Goal: Task Accomplishment & Management: Complete application form

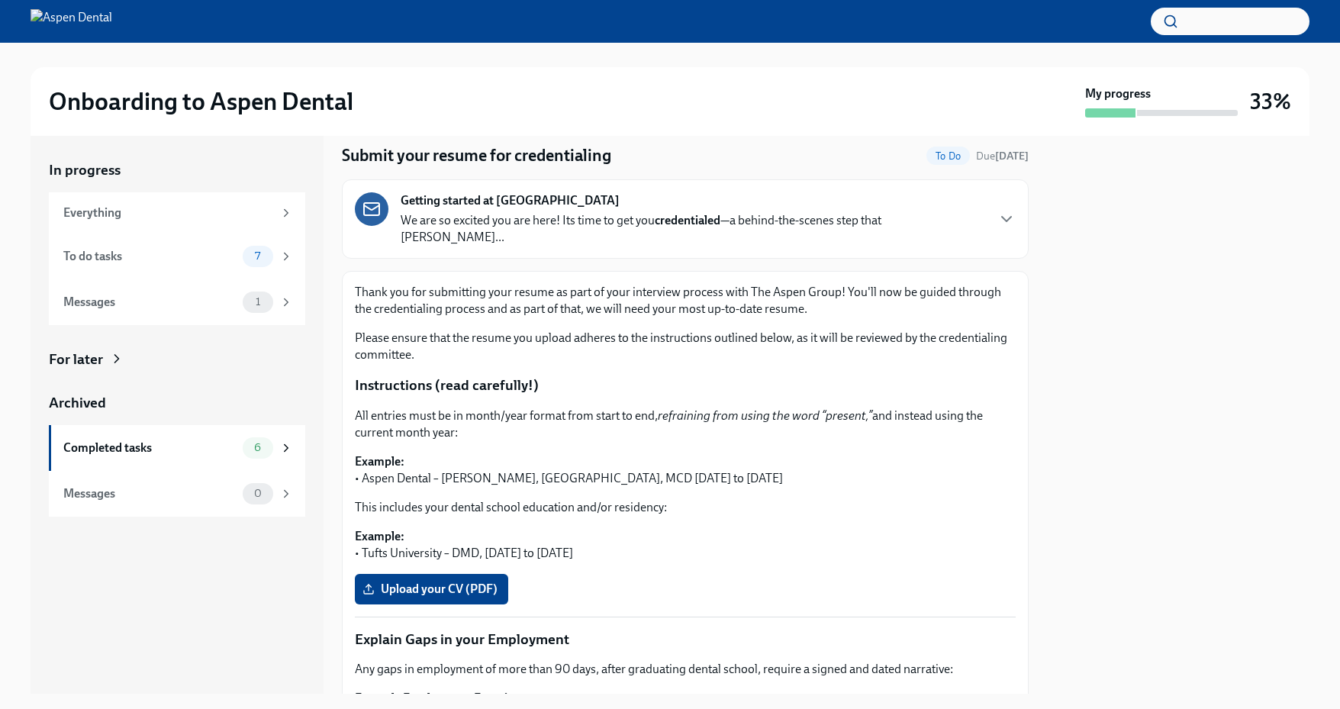
scroll to position [52, 0]
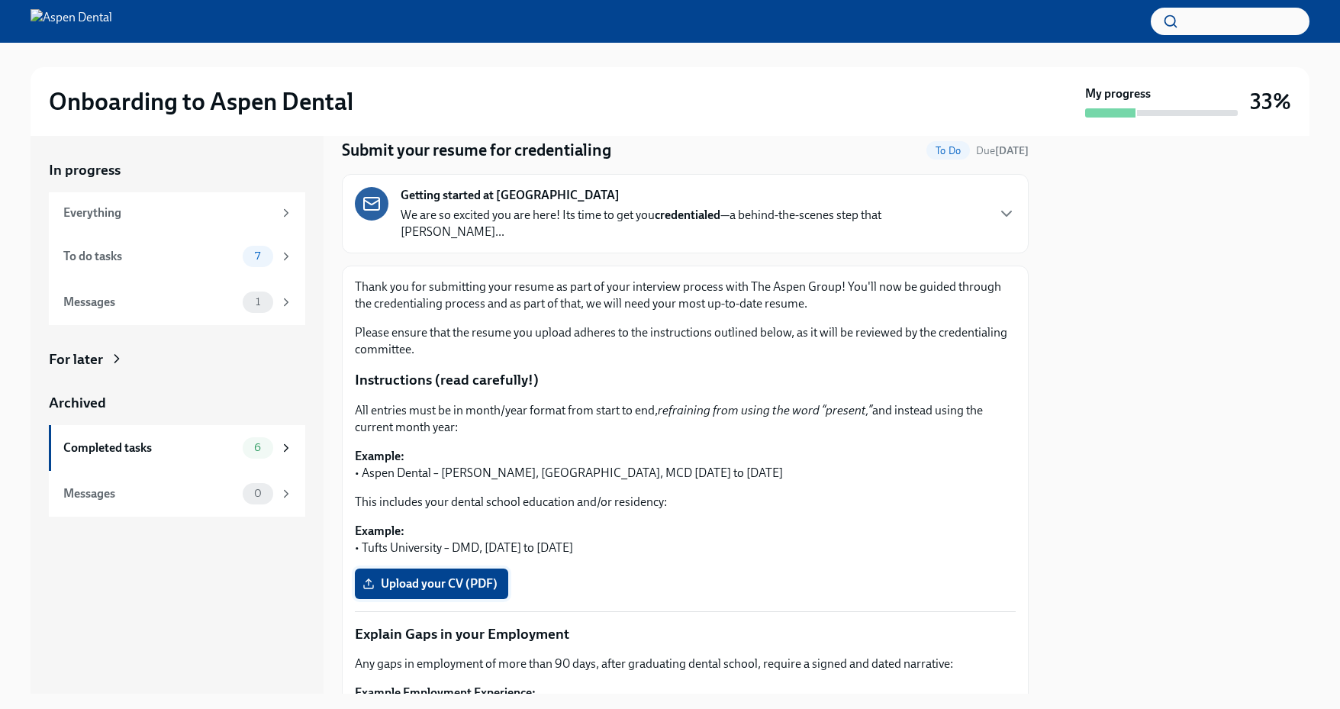
click at [465, 576] on span "Upload your CV (PDF)" at bounding box center [431, 583] width 132 height 15
click at [0, 0] on input "Upload your CV (PDF)" at bounding box center [0, 0] width 0 height 0
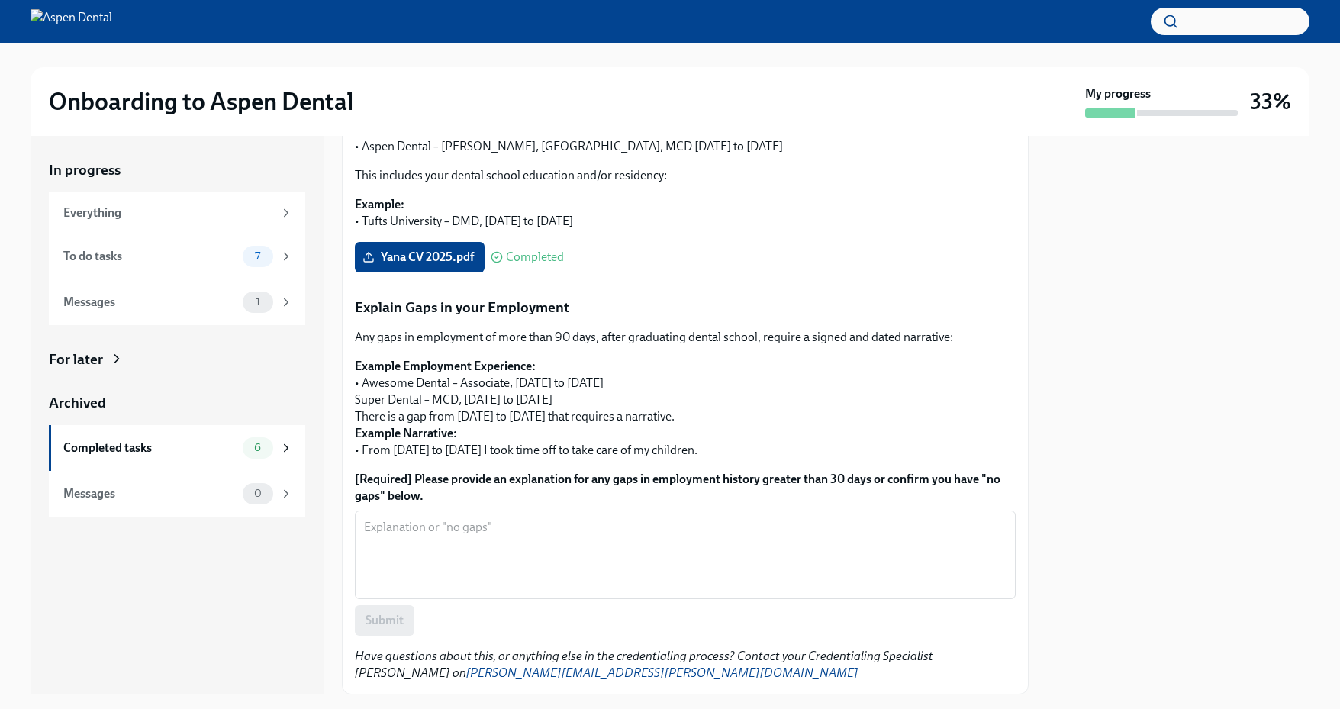
scroll to position [379, 0]
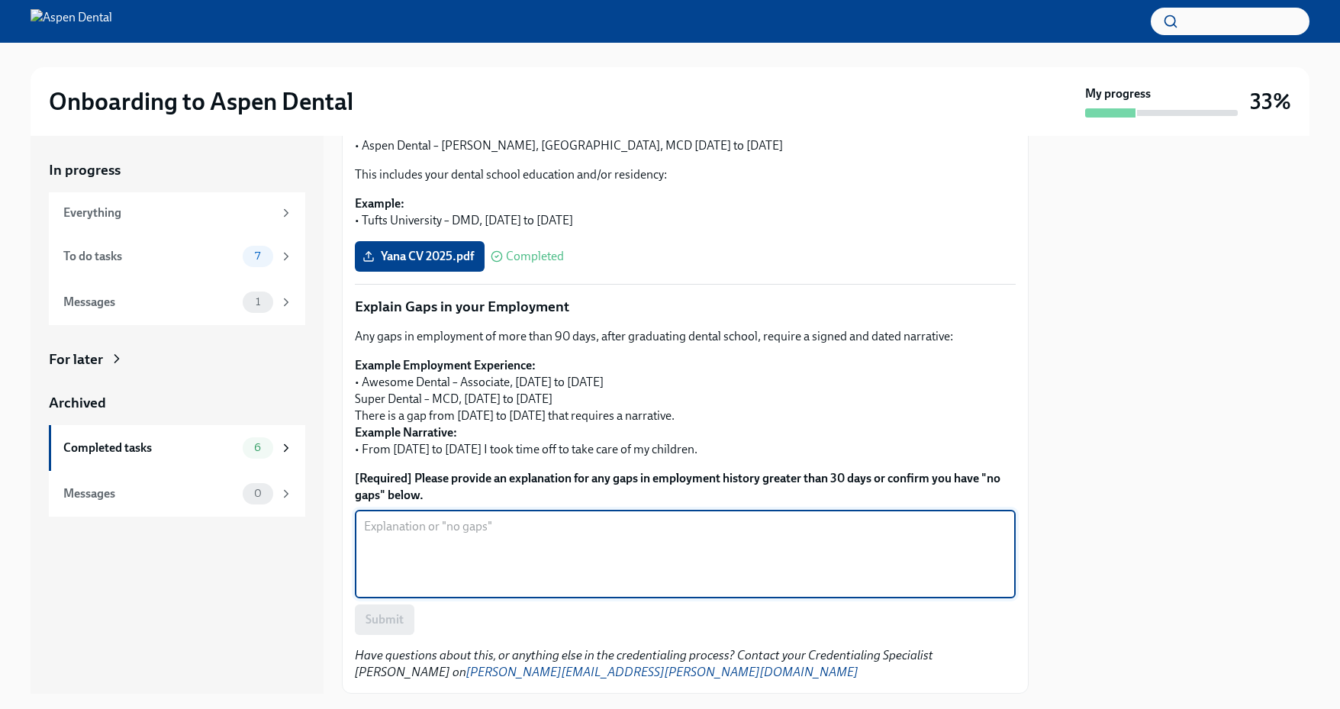
click at [434, 517] on textarea "[Required] Please provide an explanation for any gaps in employment history gre…" at bounding box center [685, 553] width 642 height 73
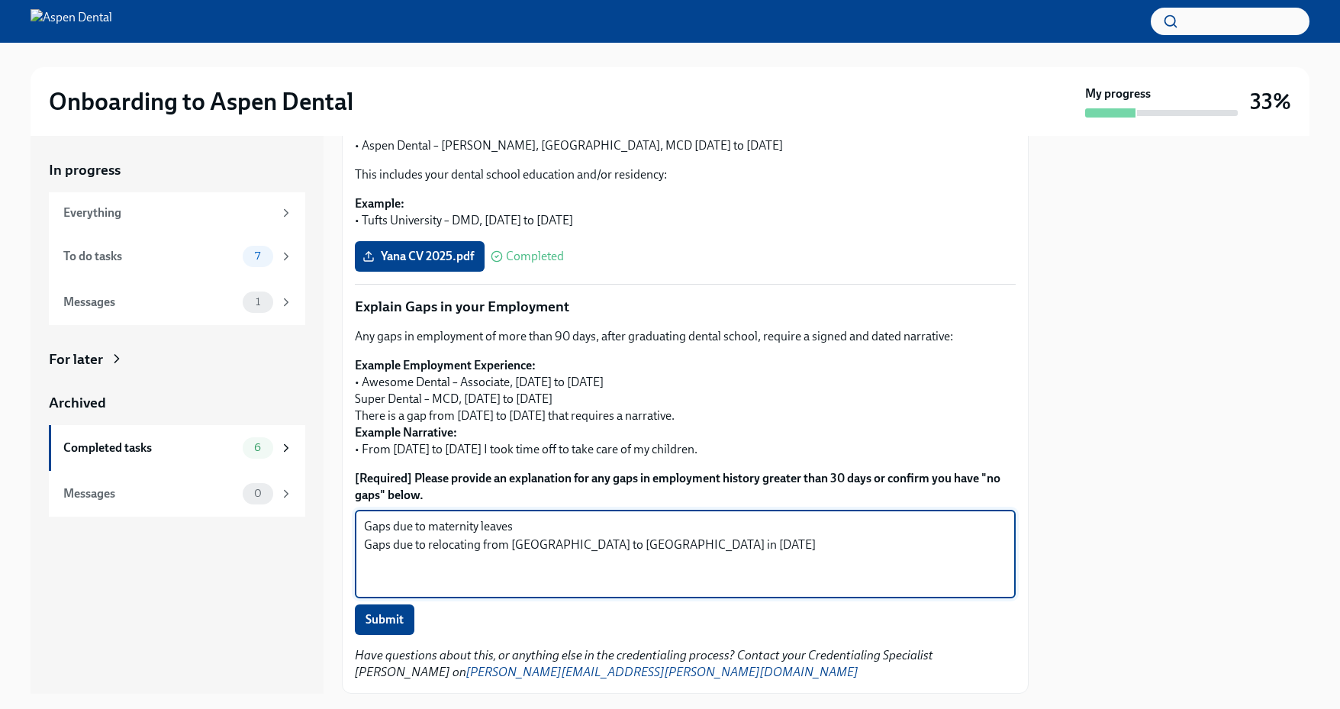
click at [526, 517] on textarea "Gaps due to maternity leaves Gaps due to relocating from [GEOGRAPHIC_DATA] to […" at bounding box center [685, 553] width 642 height 73
type textarea "Gaps due to maternity leaves Gaps due to relocating from [GEOGRAPHIC_DATA] to […"
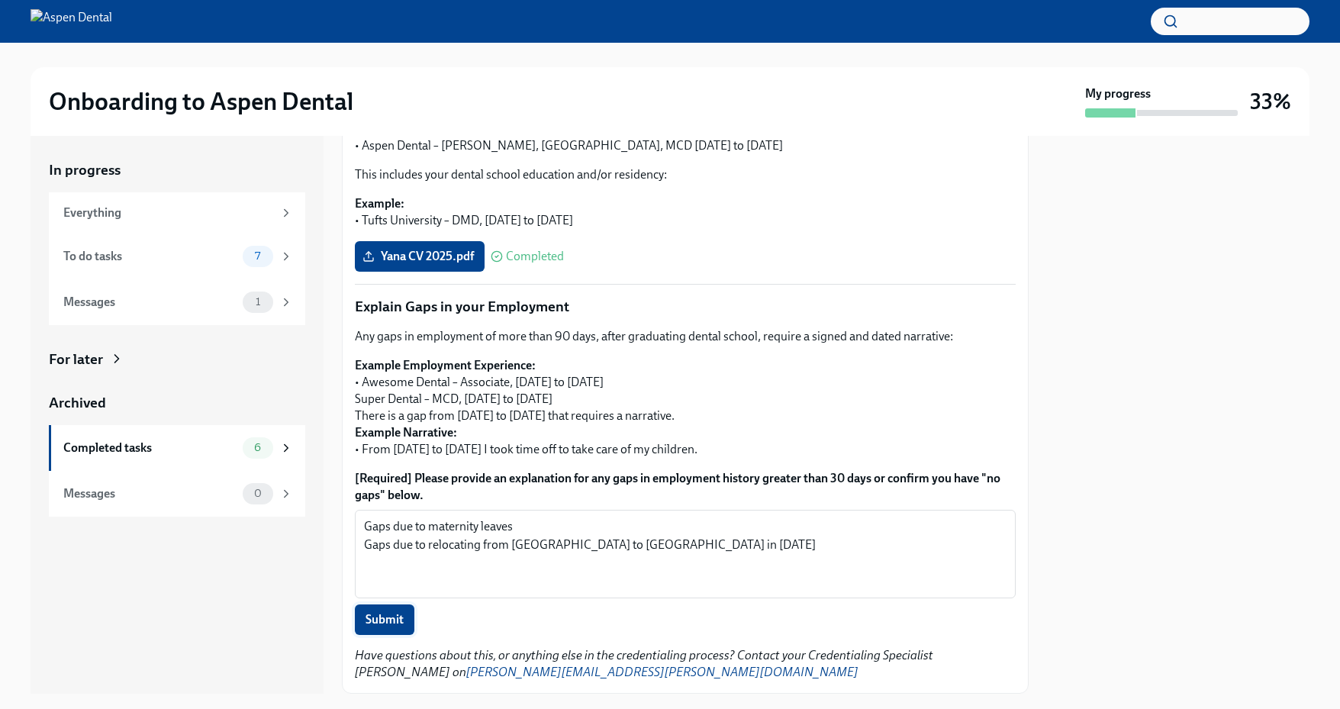
click at [388, 612] on span "Submit" at bounding box center [384, 619] width 38 height 15
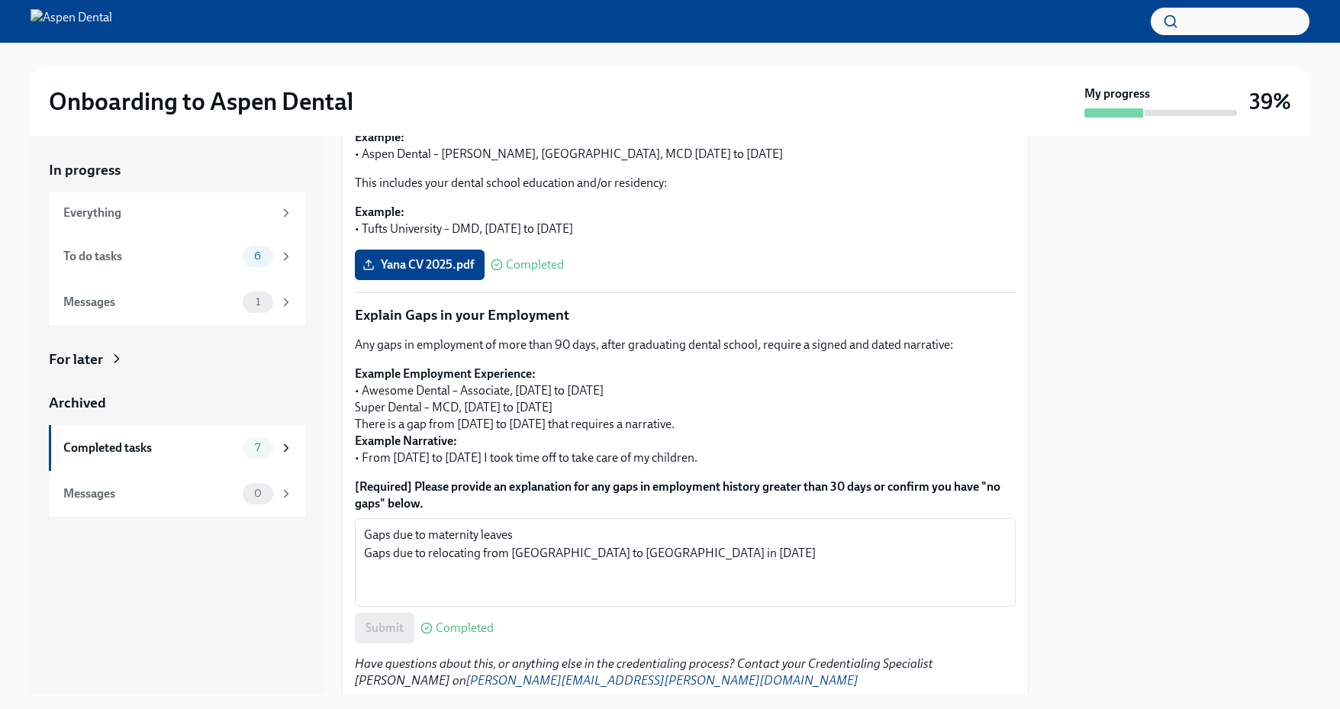
scroll to position [459, 0]
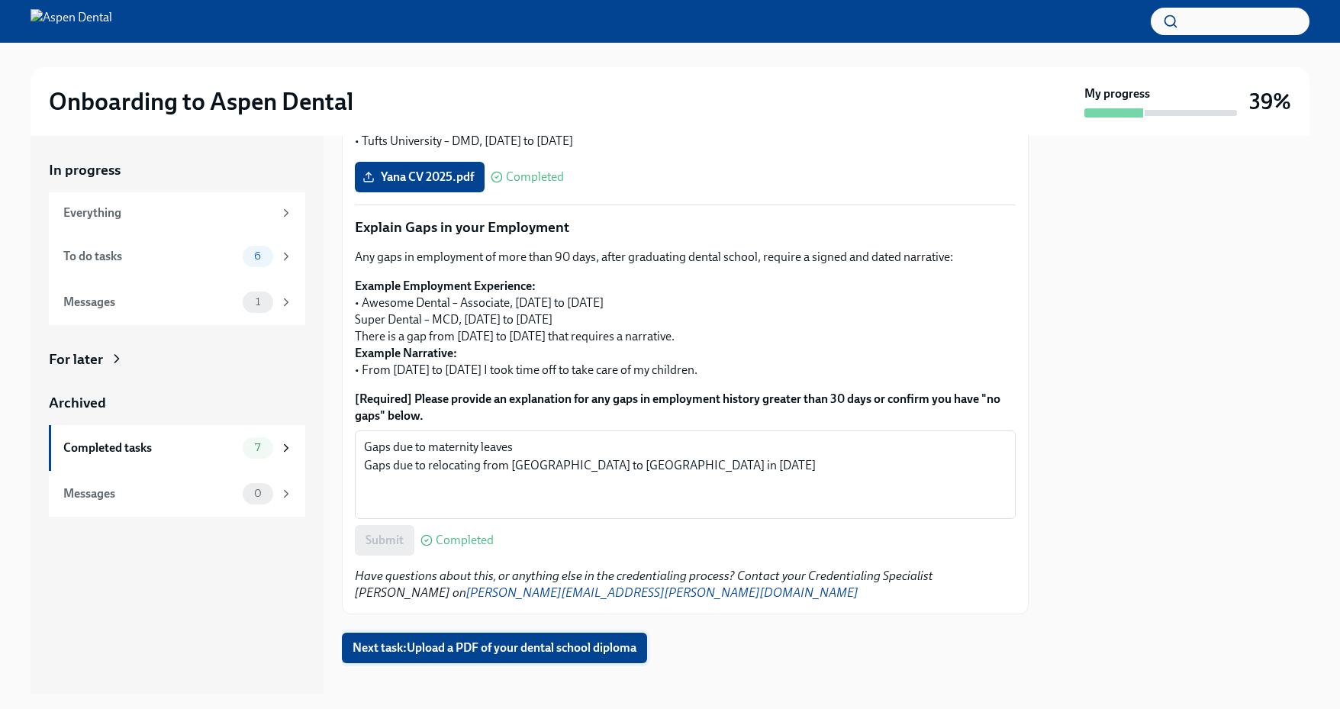
click at [513, 640] on span "Next task : Upload a PDF of your dental school diploma" at bounding box center [494, 647] width 284 height 15
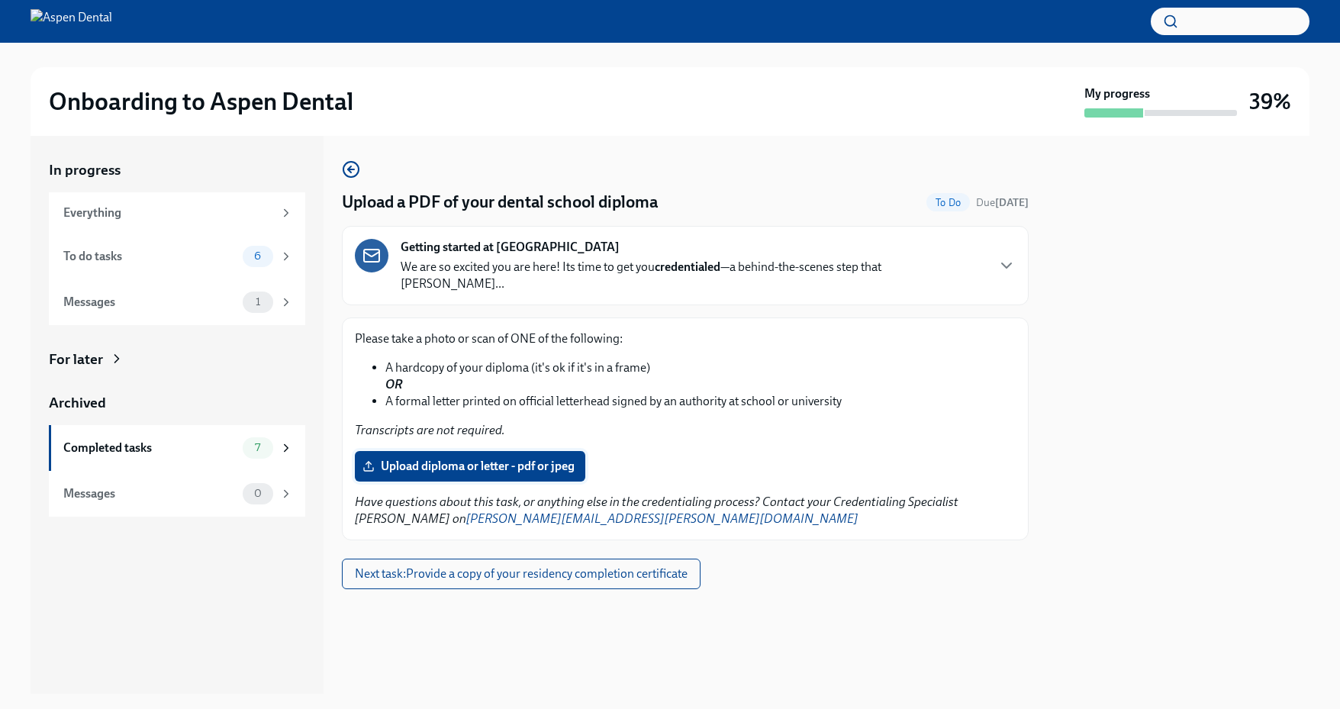
click at [494, 459] on span "Upload diploma or letter - pdf or jpeg" at bounding box center [469, 466] width 209 height 15
click at [0, 0] on input "Upload diploma or letter - pdf or jpeg" at bounding box center [0, 0] width 0 height 0
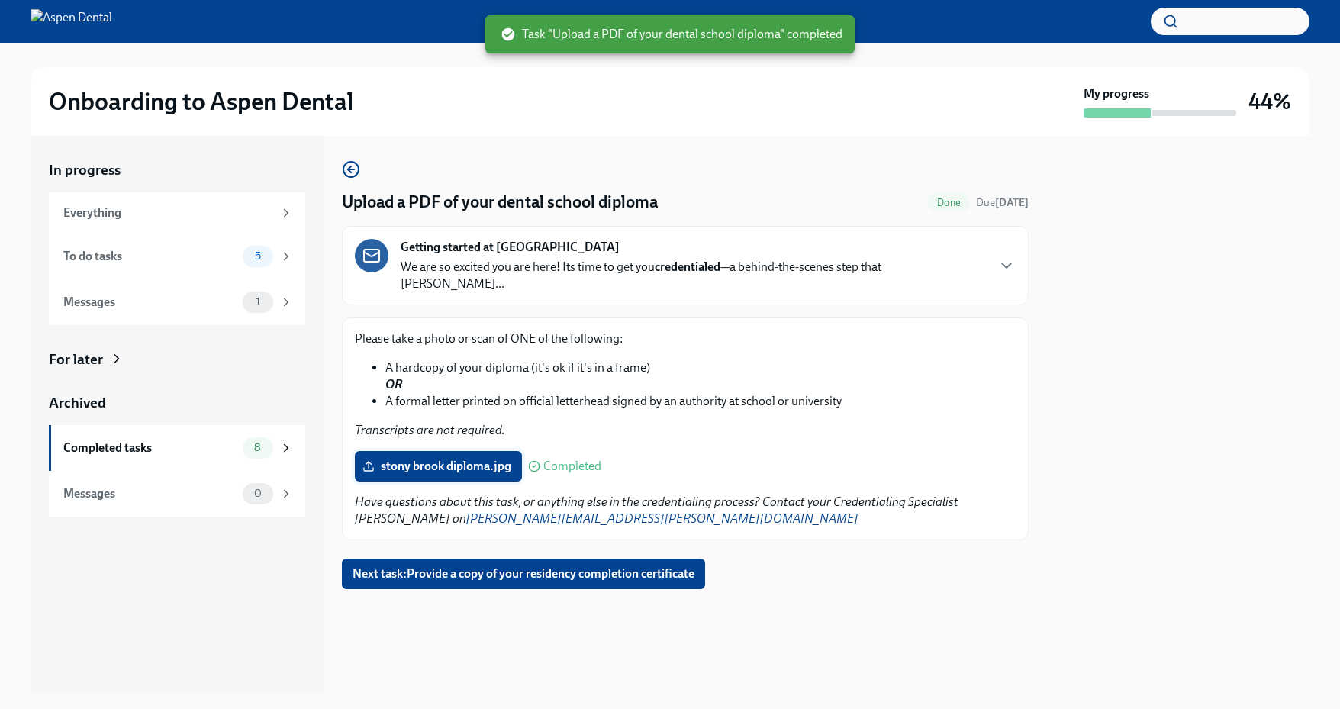
click at [472, 459] on span "stony brook diploma.jpg" at bounding box center [438, 466] width 146 height 15
click at [0, 0] on input "stony brook diploma.jpg" at bounding box center [0, 0] width 0 height 0
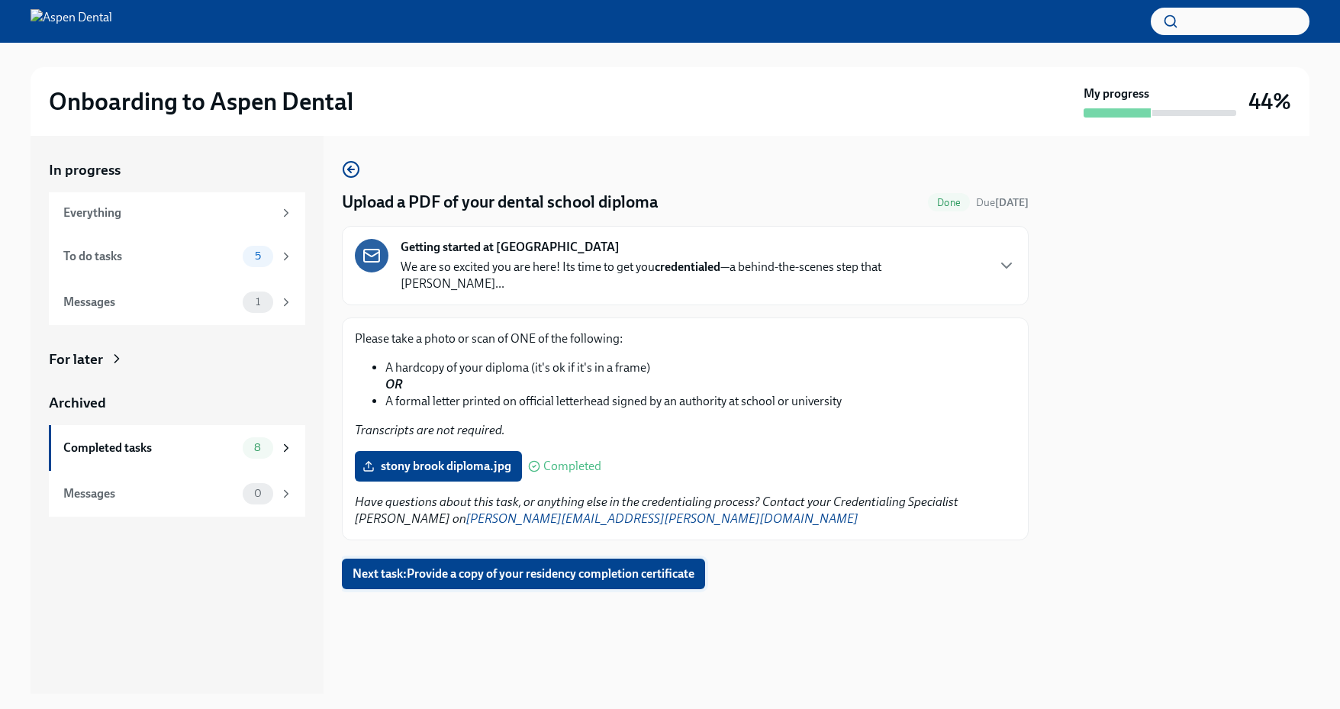
click at [584, 566] on span "Next task : Provide a copy of your residency completion certificate" at bounding box center [523, 573] width 342 height 15
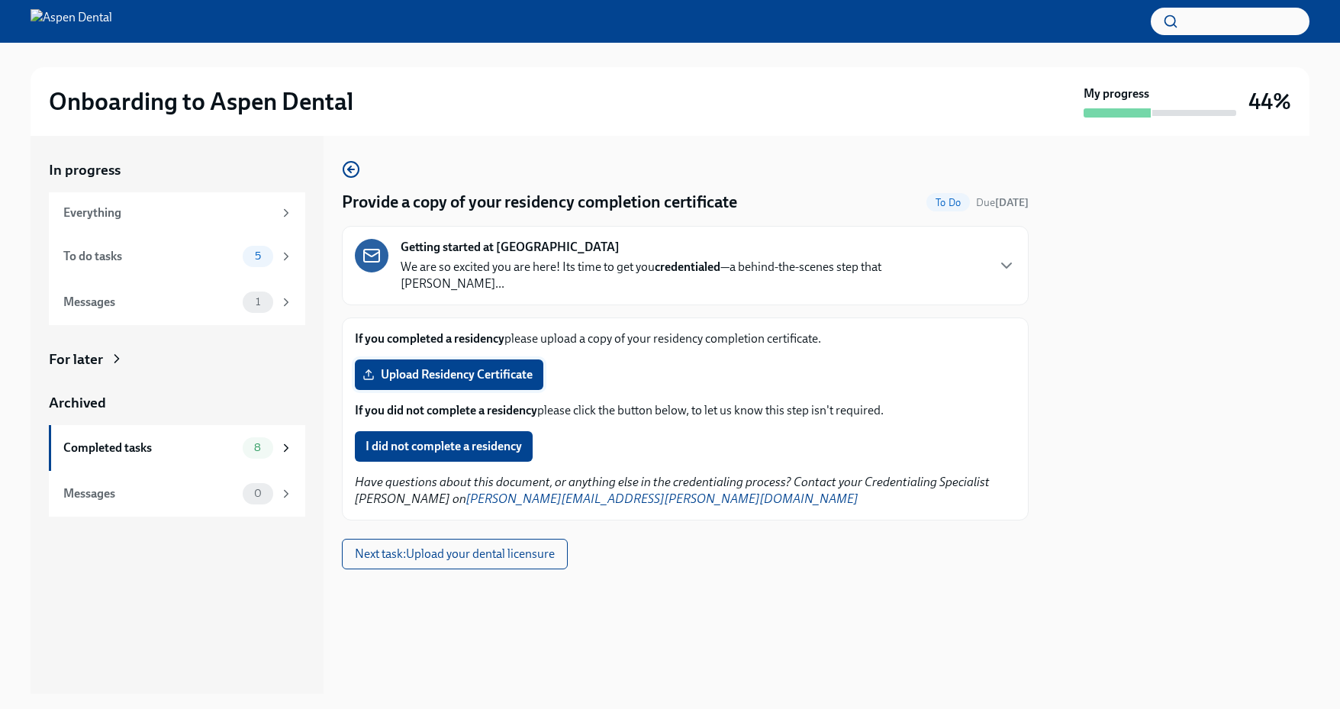
click at [486, 367] on span "Upload Residency Certificate" at bounding box center [448, 374] width 167 height 15
click at [0, 0] on input "Upload Residency Certificate" at bounding box center [0, 0] width 0 height 0
click at [351, 168] on icon "button" at bounding box center [351, 169] width 18 height 18
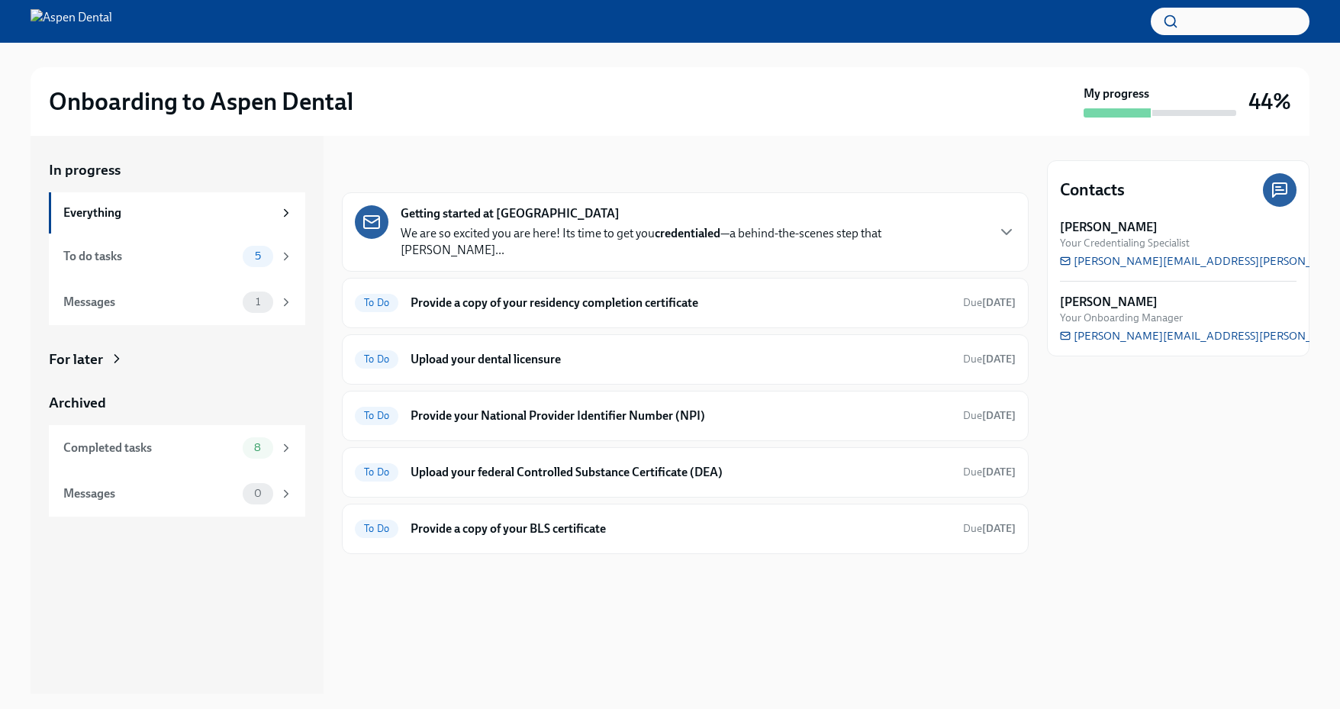
click at [541, 207] on strong "Getting started at [GEOGRAPHIC_DATA]" at bounding box center [510, 213] width 219 height 17
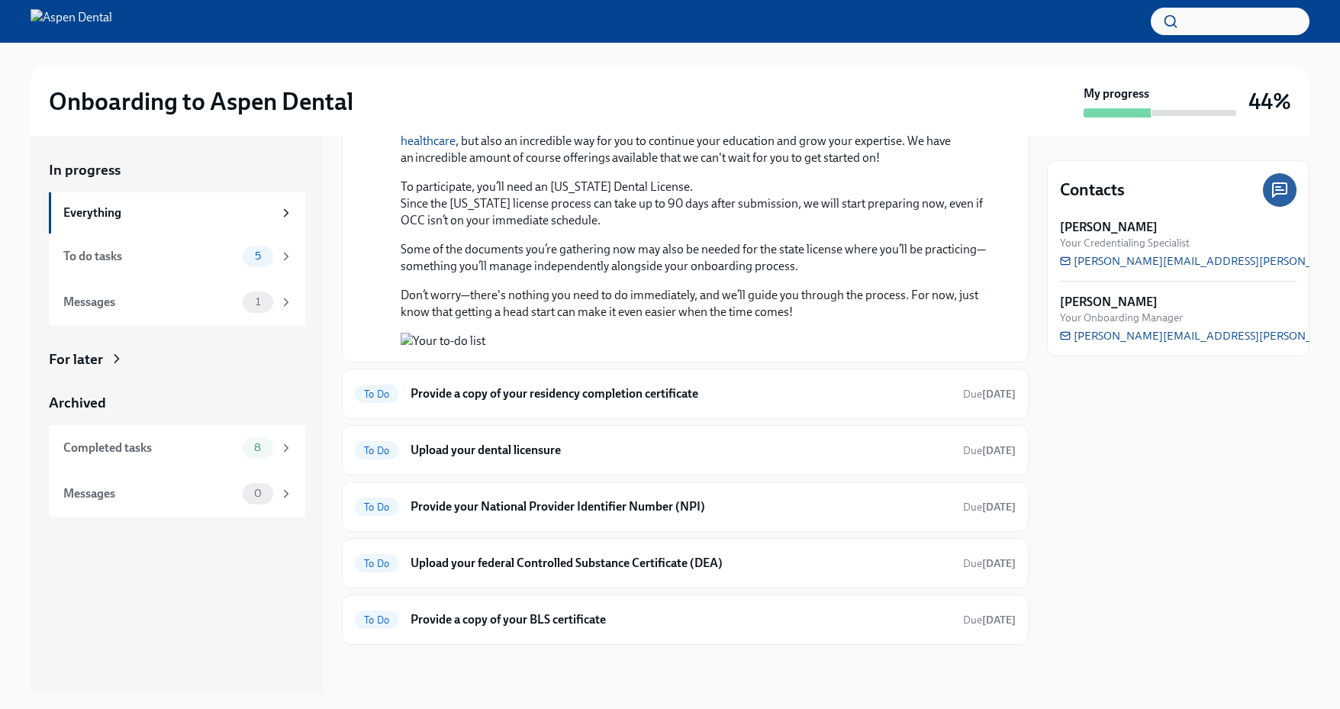
scroll to position [1399, 0]
click at [140, 443] on div "Completed tasks" at bounding box center [149, 447] width 173 height 17
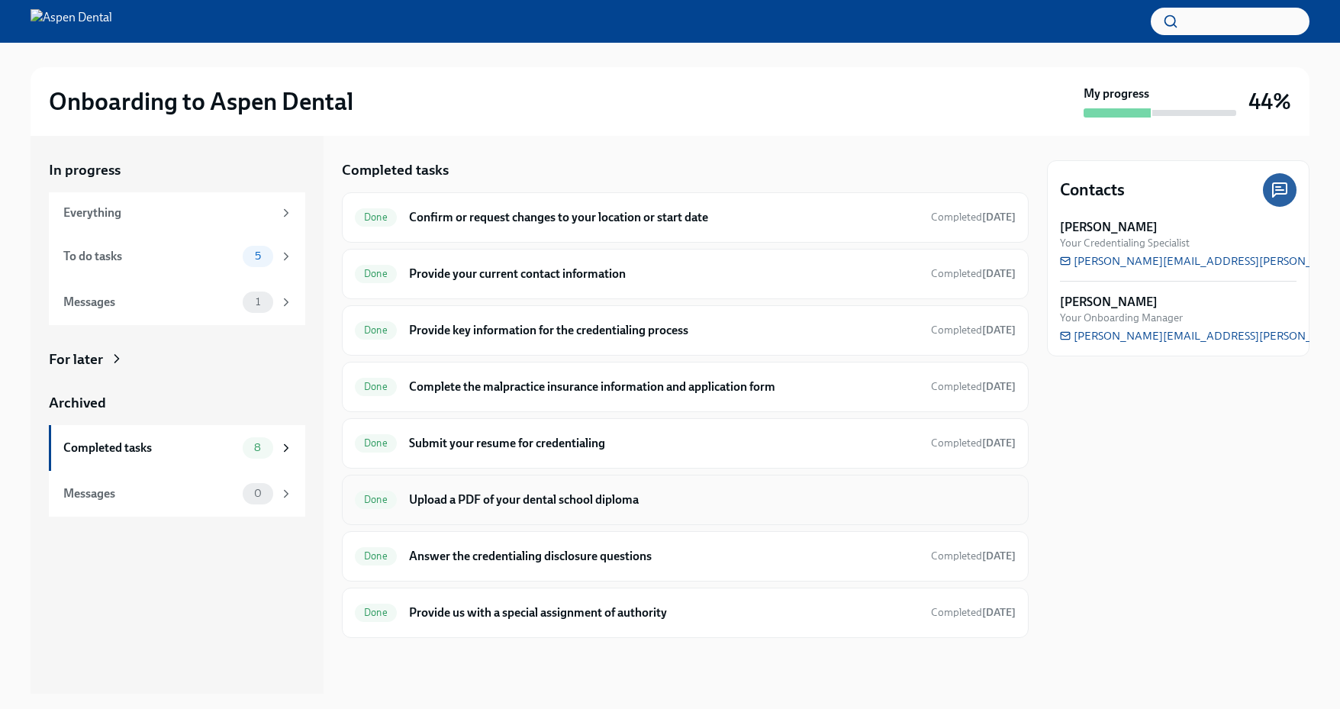
click at [546, 499] on h6 "Upload a PDF of your dental school diploma" at bounding box center [712, 499] width 607 height 17
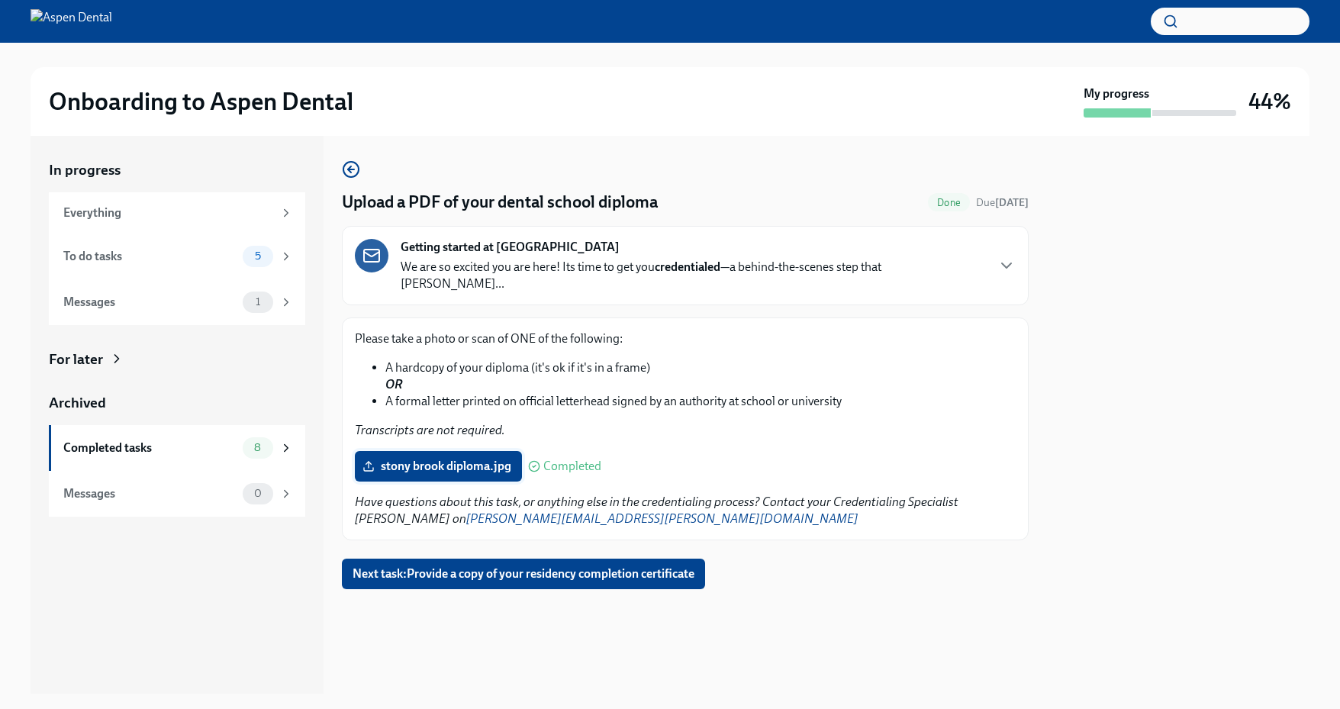
click at [461, 459] on span "stony brook diploma.jpg" at bounding box center [438, 466] width 146 height 15
click at [0, 0] on input "stony brook diploma.jpg" at bounding box center [0, 0] width 0 height 0
click at [537, 566] on span "Next task : Provide a copy of your residency completion certificate" at bounding box center [523, 573] width 342 height 15
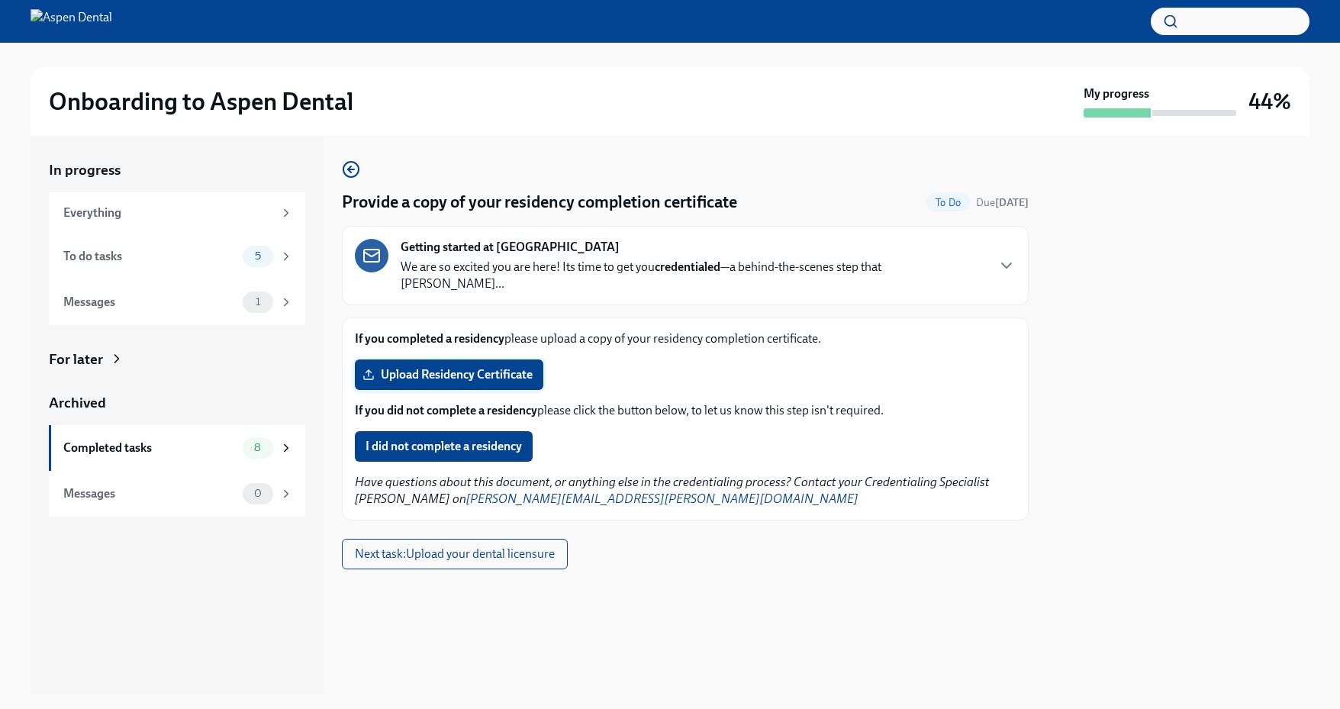
click at [443, 367] on span "Upload Residency Certificate" at bounding box center [448, 374] width 167 height 15
click at [0, 0] on input "Upload Residency Certificate" at bounding box center [0, 0] width 0 height 0
click at [449, 359] on label "Upload Residency Certificate" at bounding box center [449, 374] width 188 height 31
click at [0, 0] on input "Upload Residency Certificate" at bounding box center [0, 0] width 0 height 0
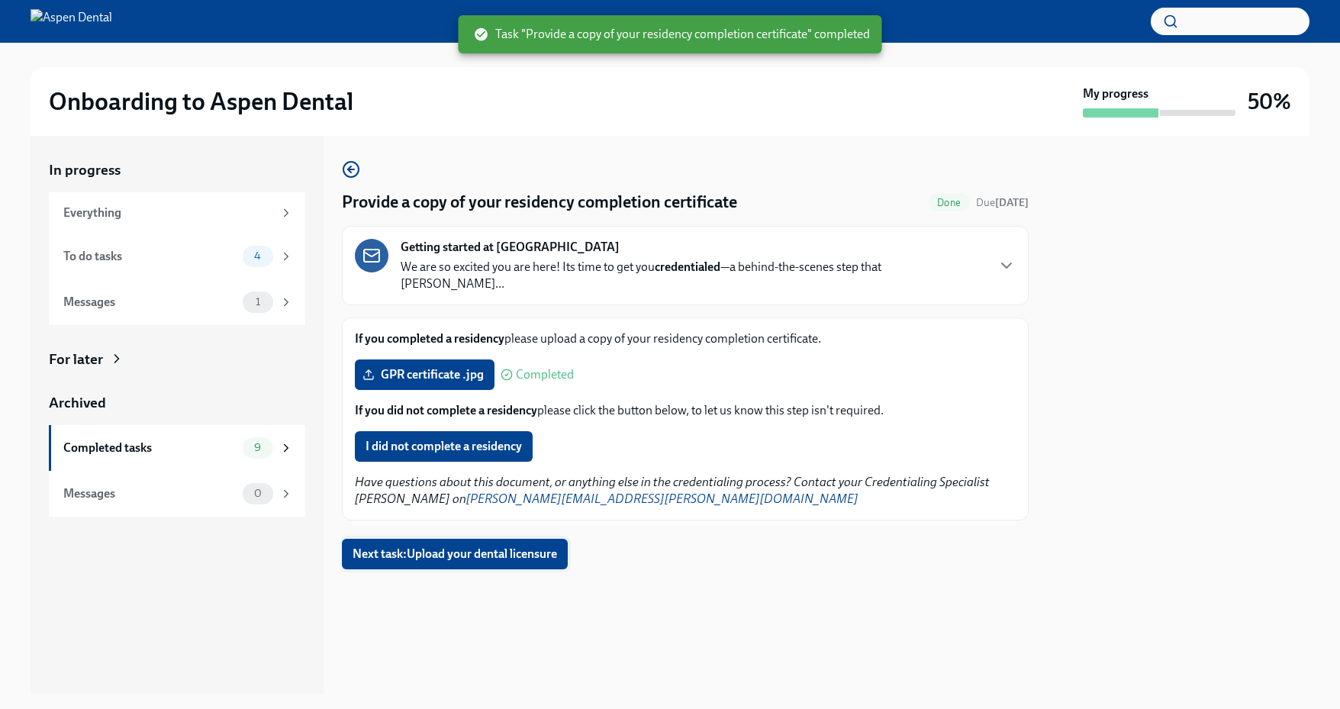
click at [436, 546] on span "Next task : Upload your dental licensure" at bounding box center [454, 553] width 204 height 15
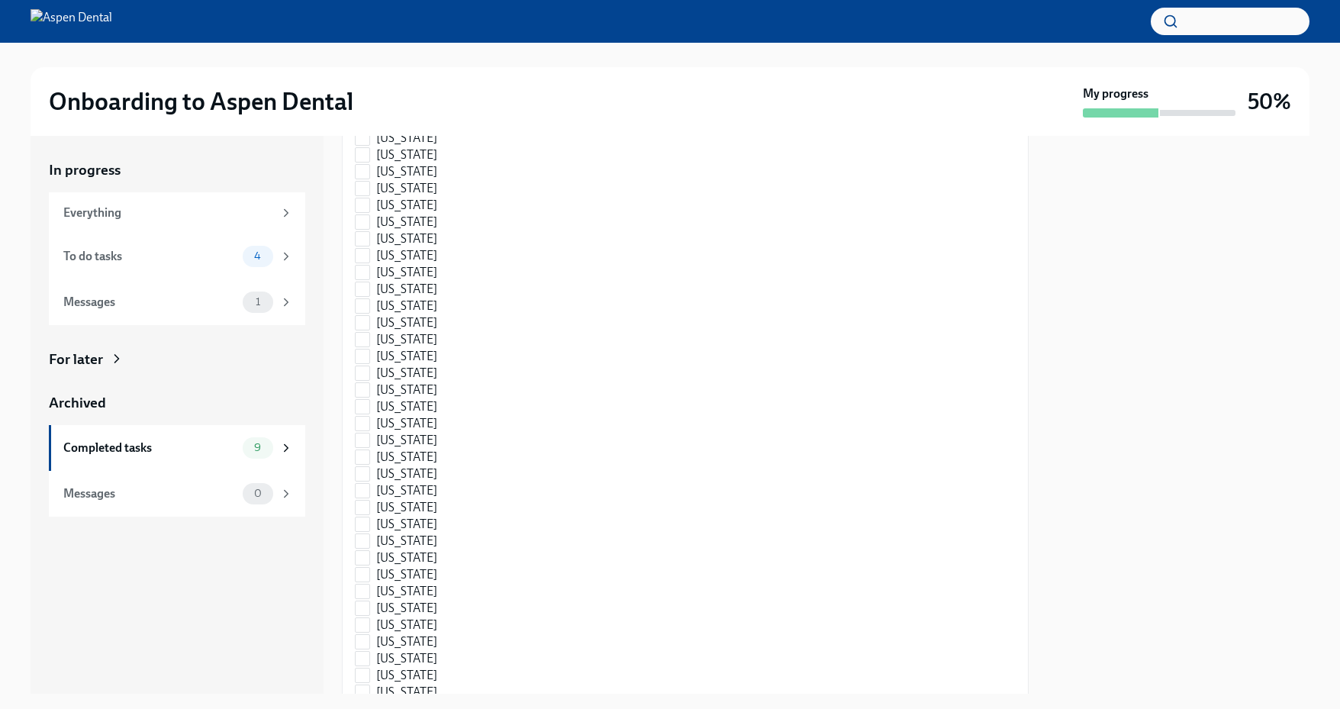
scroll to position [1699, 0]
click at [368, 658] on input "[US_STATE]" at bounding box center [363, 665] width 14 height 14
click at [363, 512] on input "[US_STATE]" at bounding box center [363, 519] width 14 height 14
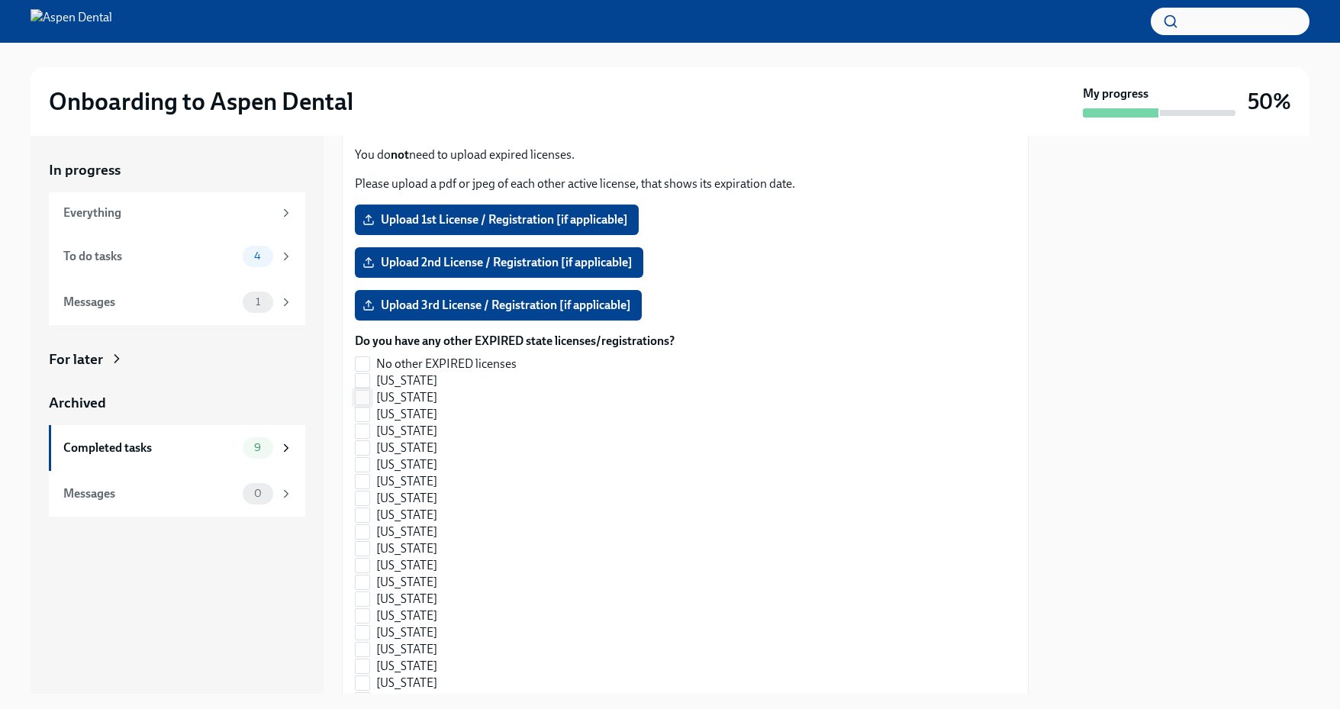
scroll to position [1936, 0]
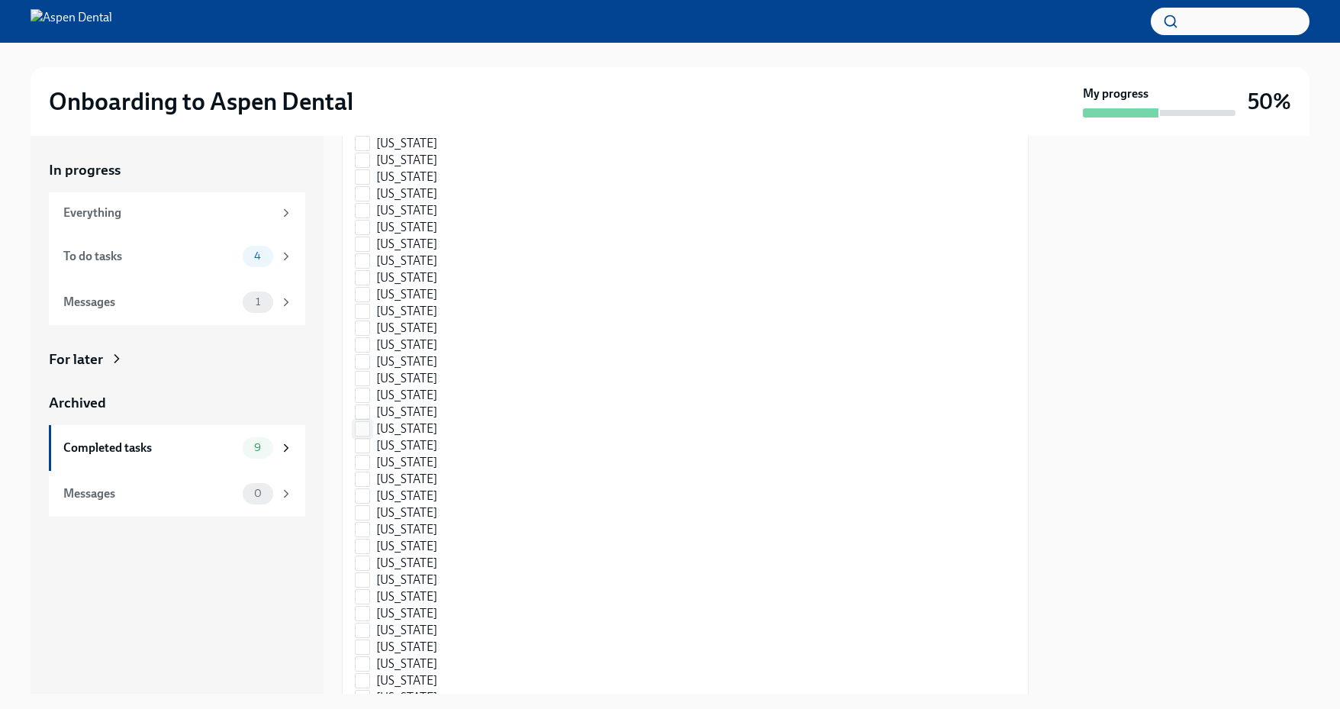
click at [367, 422] on input "[US_STATE]" at bounding box center [363, 429] width 14 height 14
checkbox input "true"
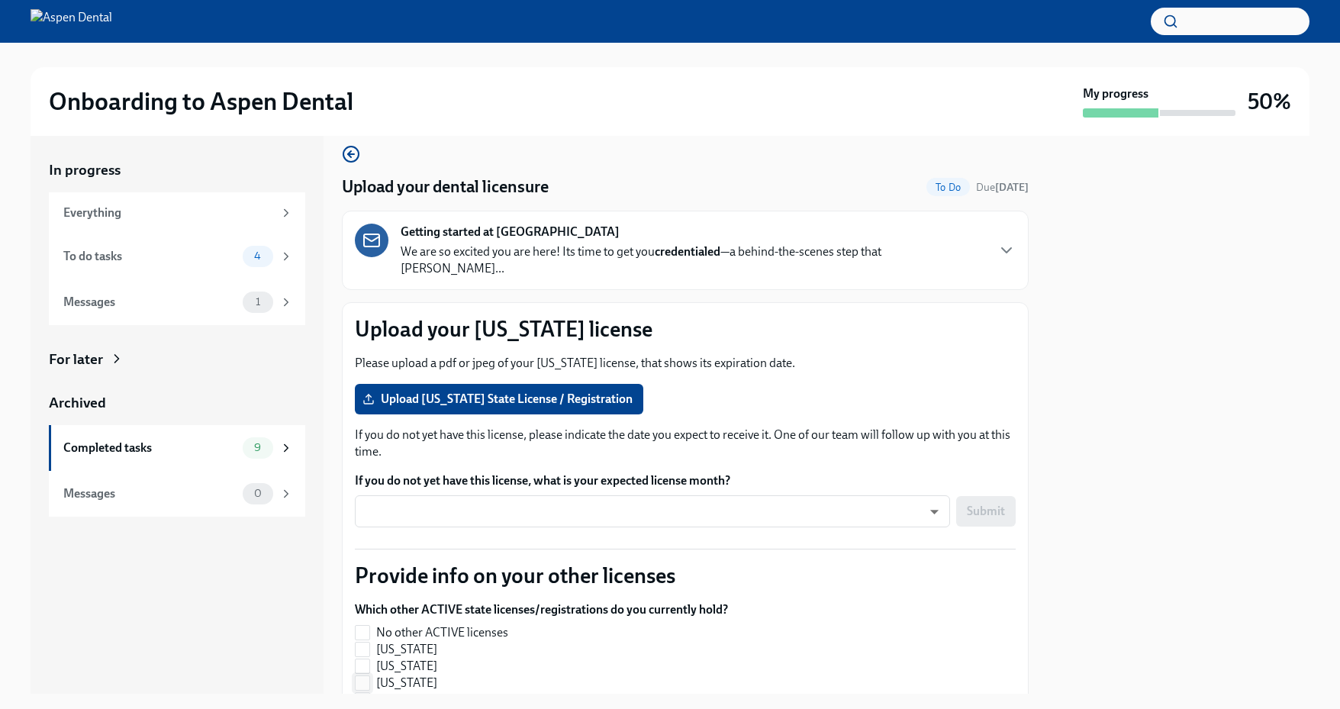
scroll to position [4, 0]
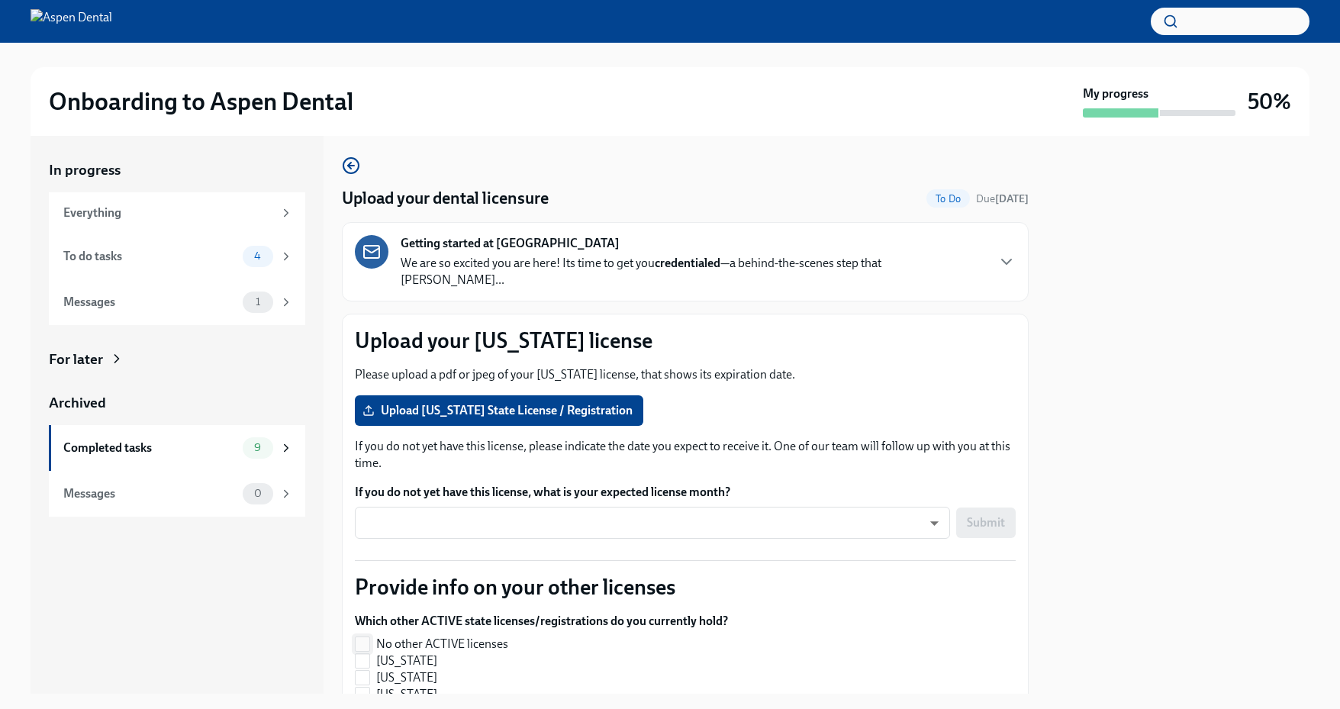
click at [362, 637] on input "No other ACTIVE licenses" at bounding box center [363, 644] width 14 height 14
click at [462, 403] on span "Upload [US_STATE] State License / Registration" at bounding box center [498, 410] width 267 height 15
click at [0, 0] on input "Upload [US_STATE] State License / Registration" at bounding box center [0, 0] width 0 height 0
checkbox input "false"
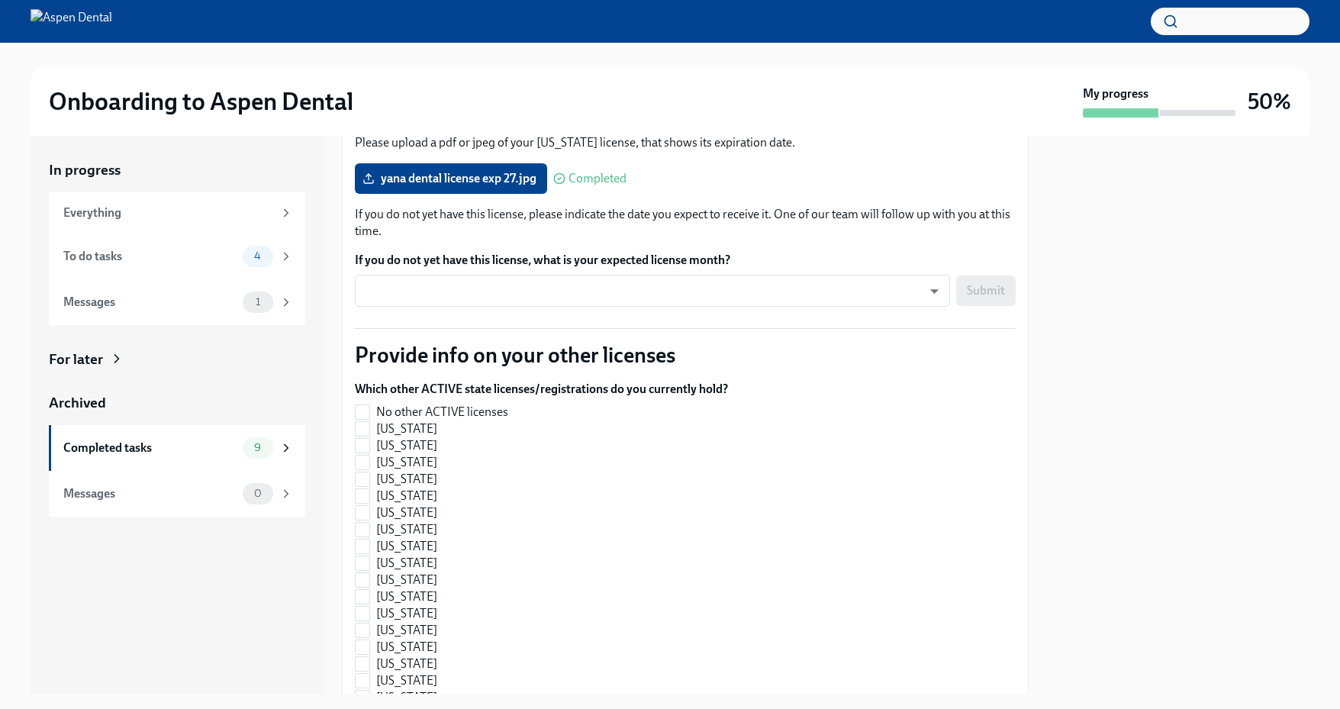
scroll to position [237, 0]
click at [360, 404] on input "No other ACTIVE licenses" at bounding box center [363, 411] width 14 height 14
checkbox input "true"
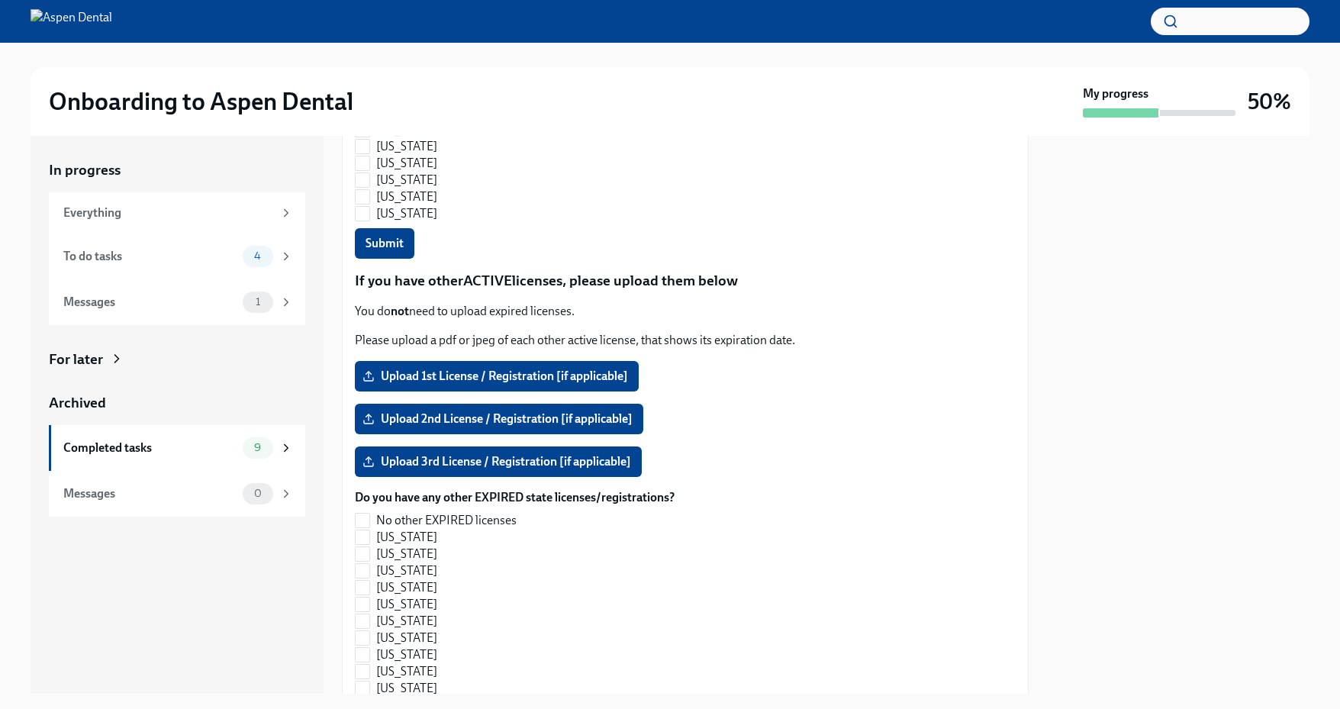
scroll to position [1291, 0]
click at [385, 235] on span "Submit" at bounding box center [384, 242] width 38 height 15
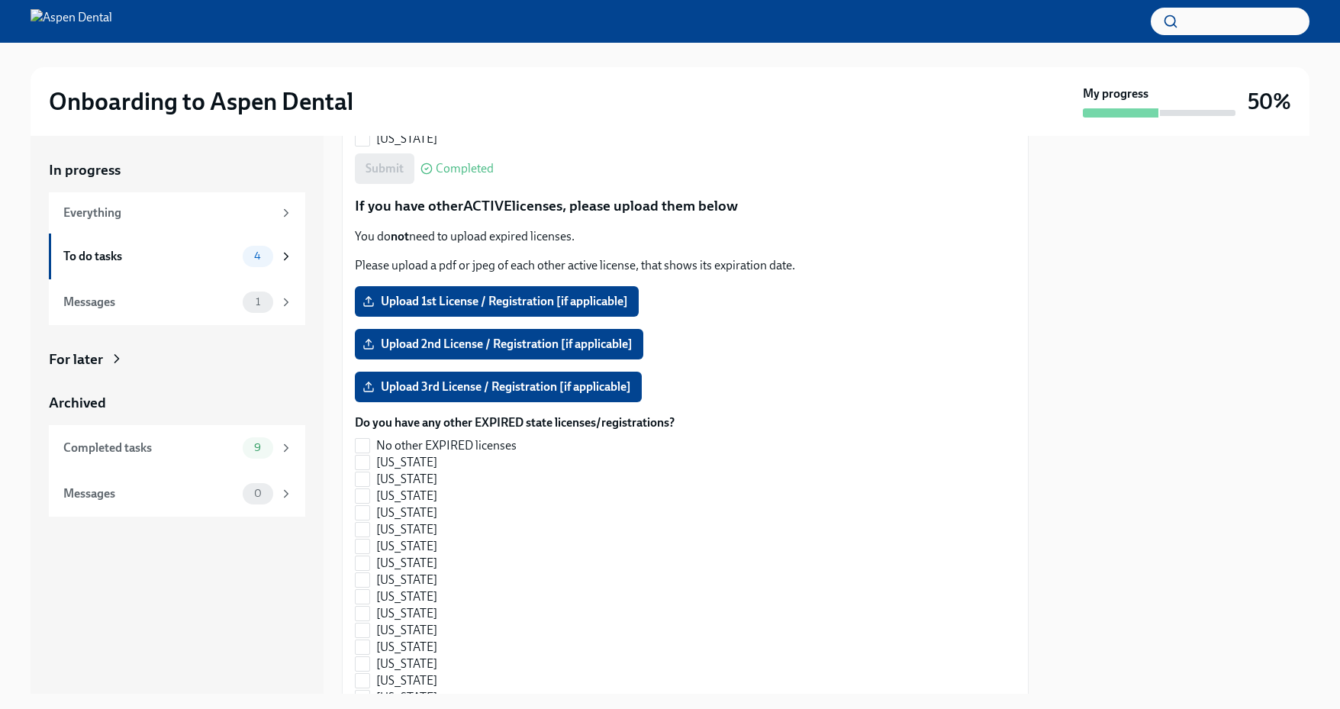
scroll to position [1364, 0]
click at [364, 439] on input "No other EXPIRED licenses" at bounding box center [363, 446] width 14 height 14
checkbox input "true"
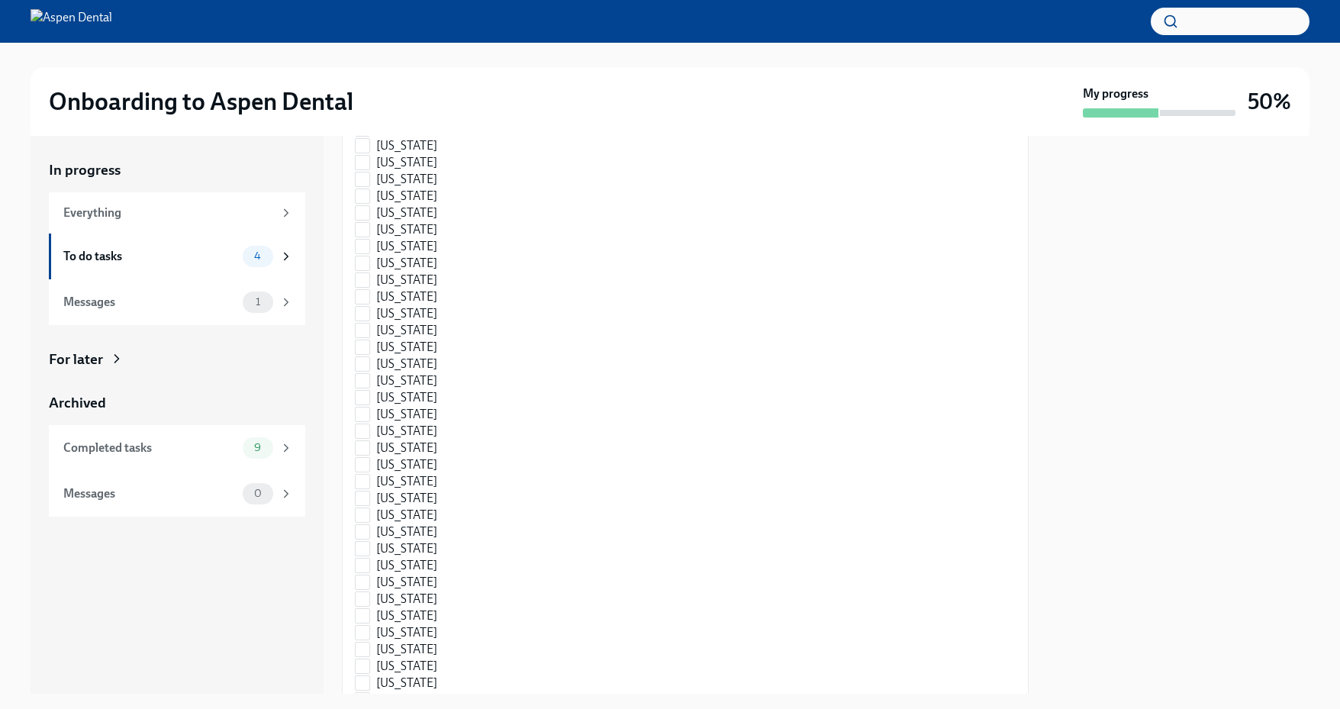
scroll to position [1826, 0]
click at [367, 532] on input "[US_STATE]" at bounding box center [363, 539] width 14 height 14
checkbox input "true"
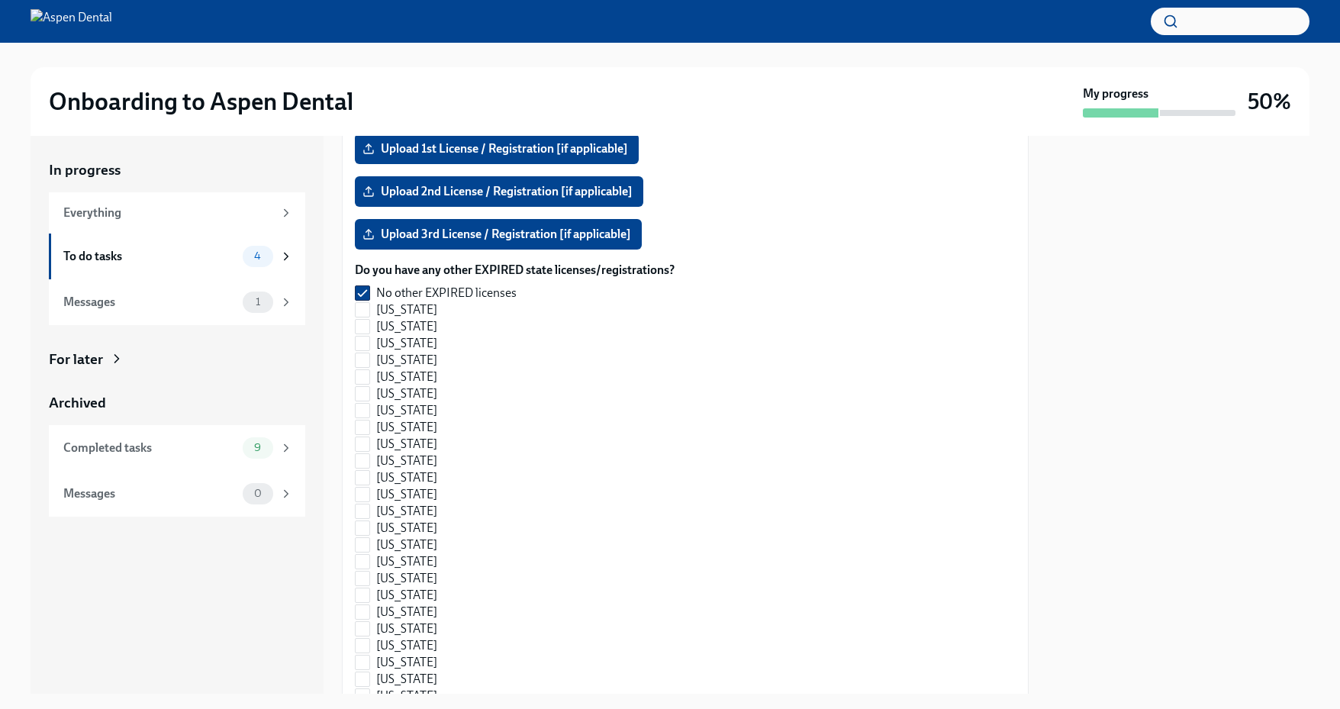
scroll to position [1359, 0]
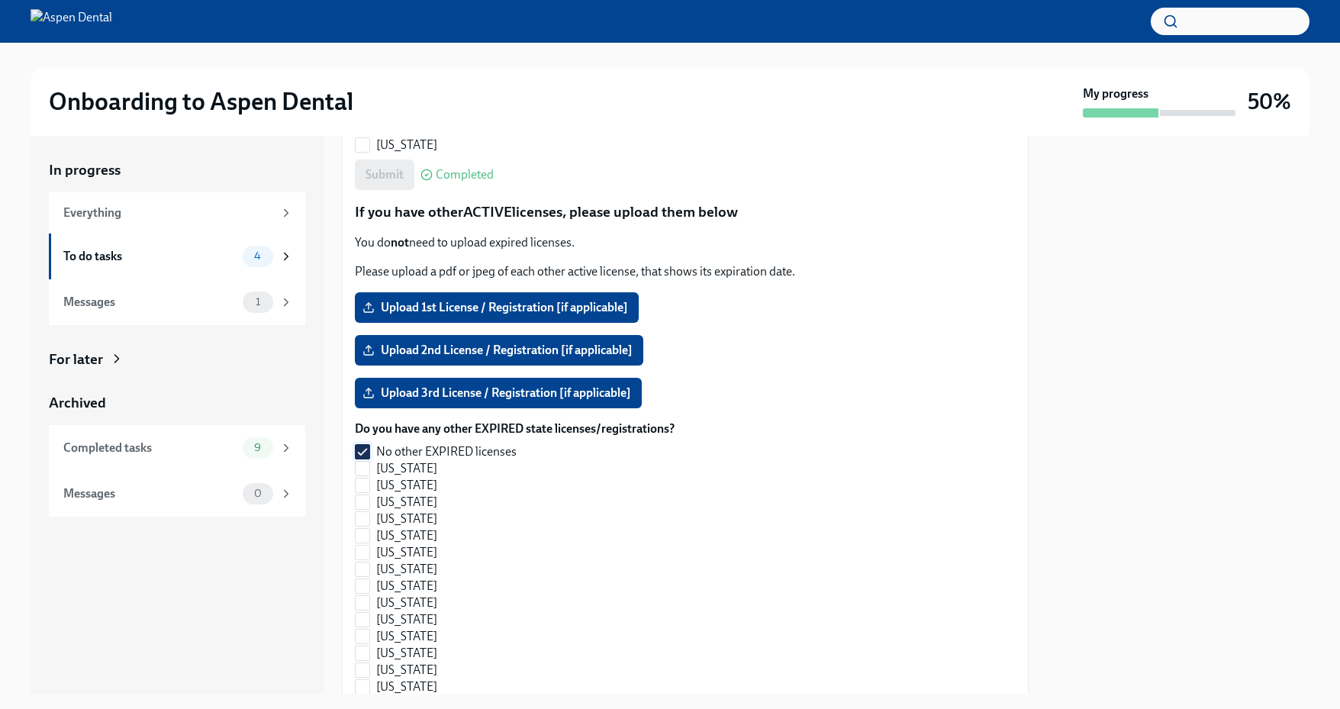
click at [367, 445] on input "No other EXPIRED licenses" at bounding box center [363, 452] width 14 height 14
checkbox input "false"
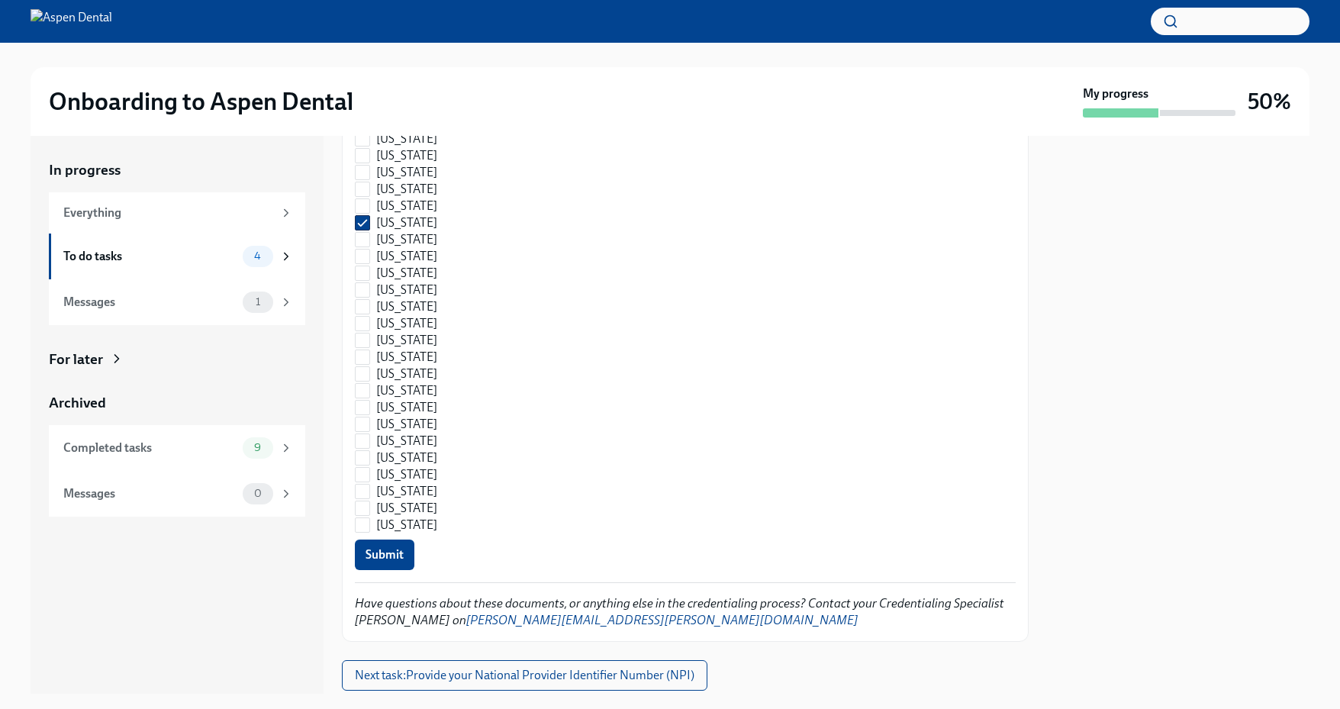
scroll to position [2168, 0]
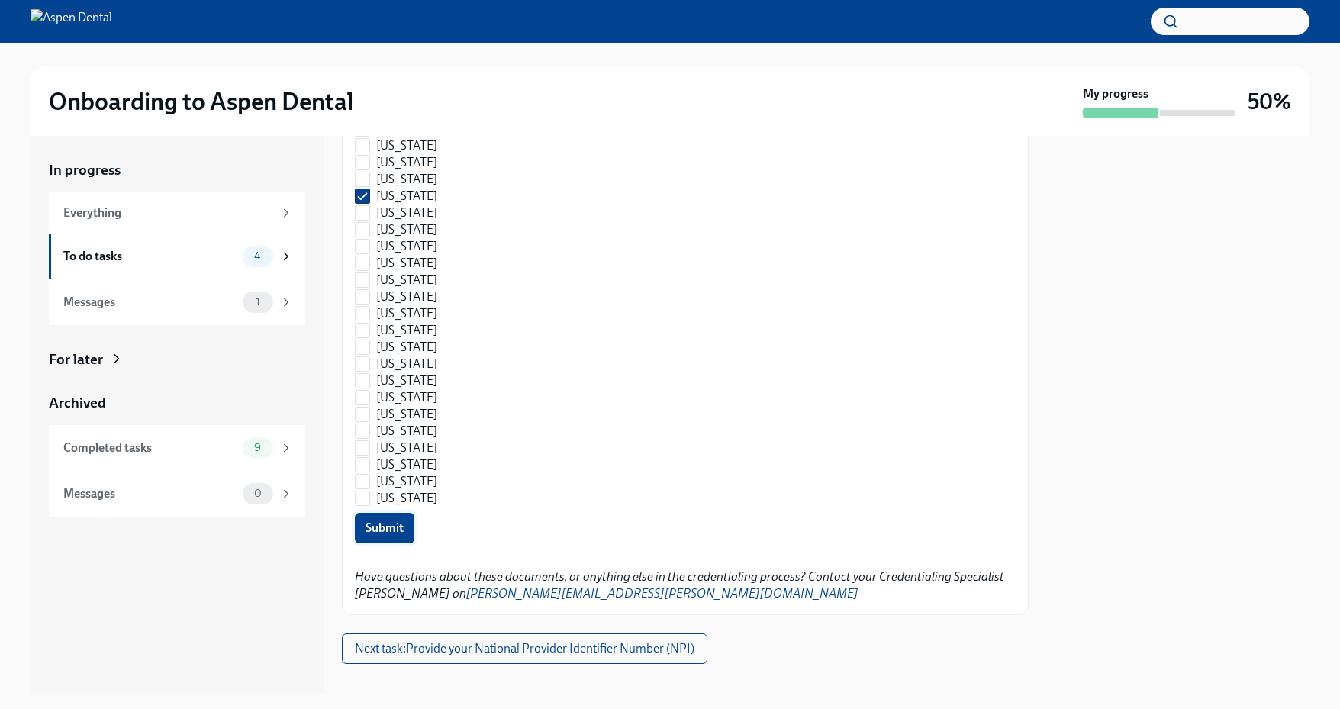
click at [397, 520] on span "Submit" at bounding box center [384, 527] width 38 height 15
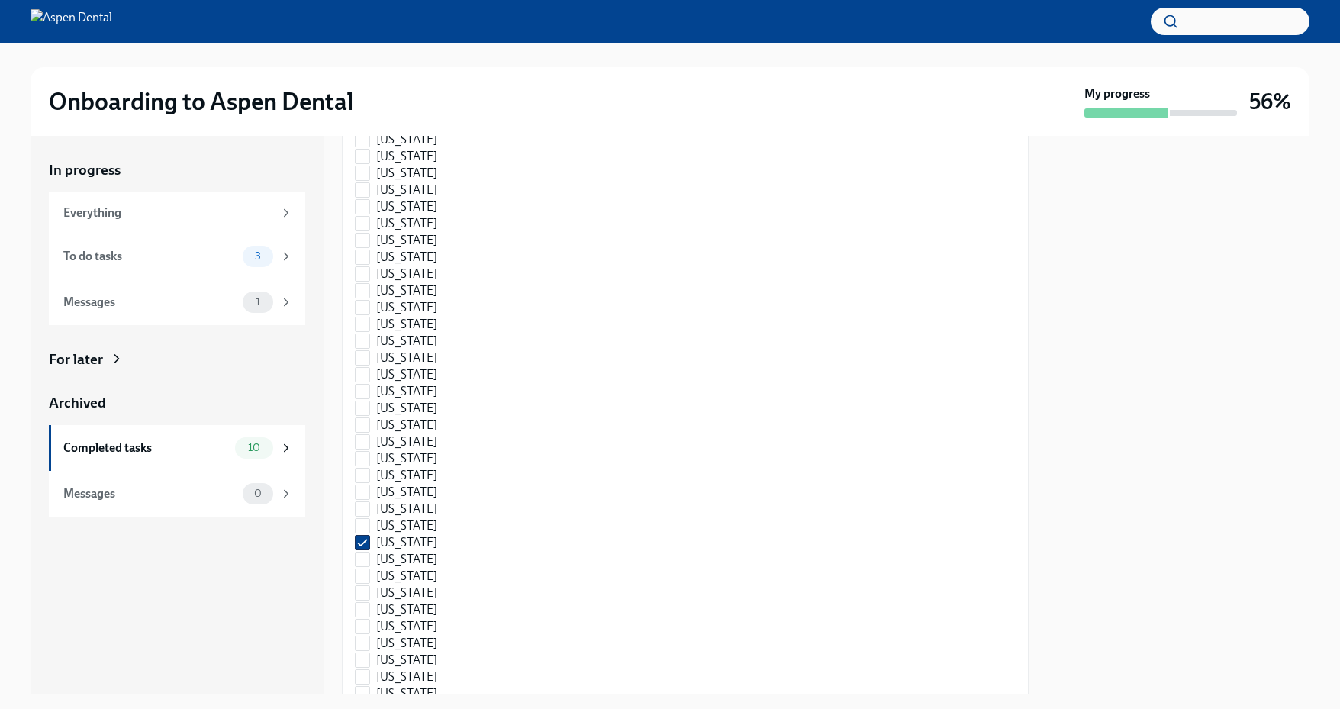
scroll to position [2169, 0]
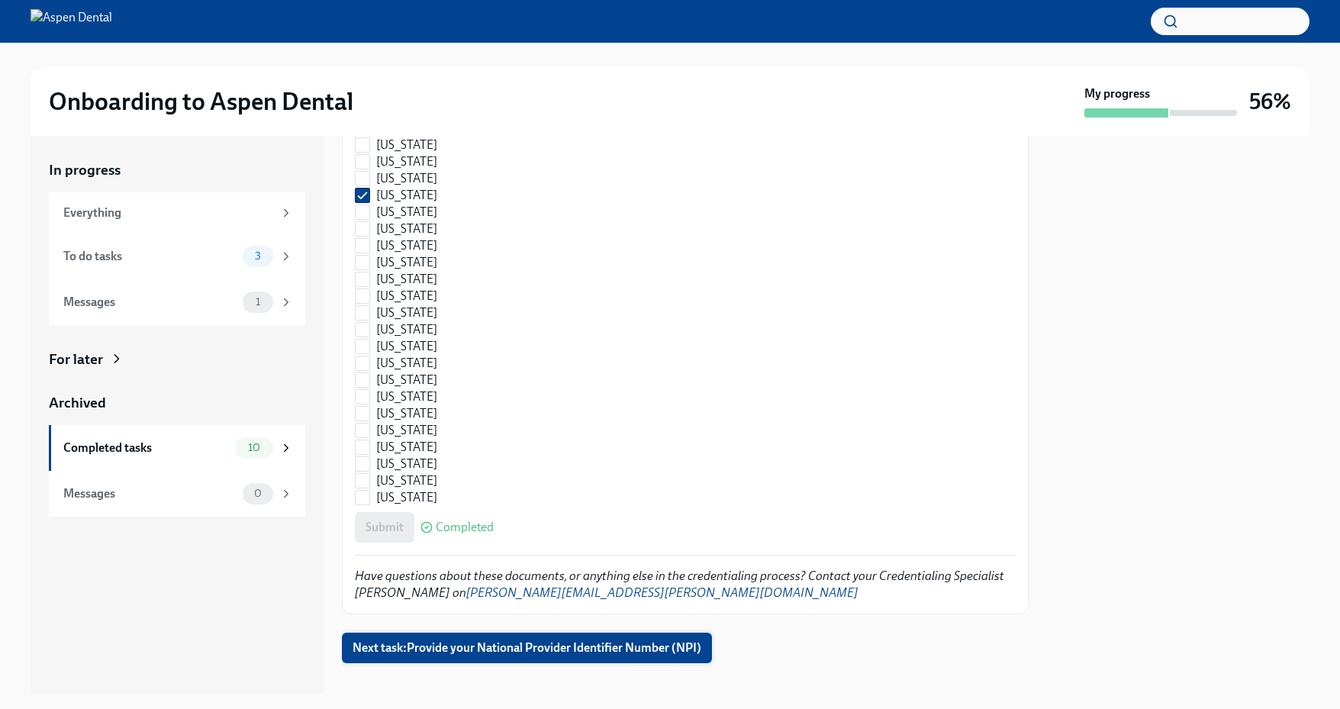
click at [469, 640] on span "Next task : Provide your National Provider Identifier Number (NPI)" at bounding box center [526, 647] width 349 height 15
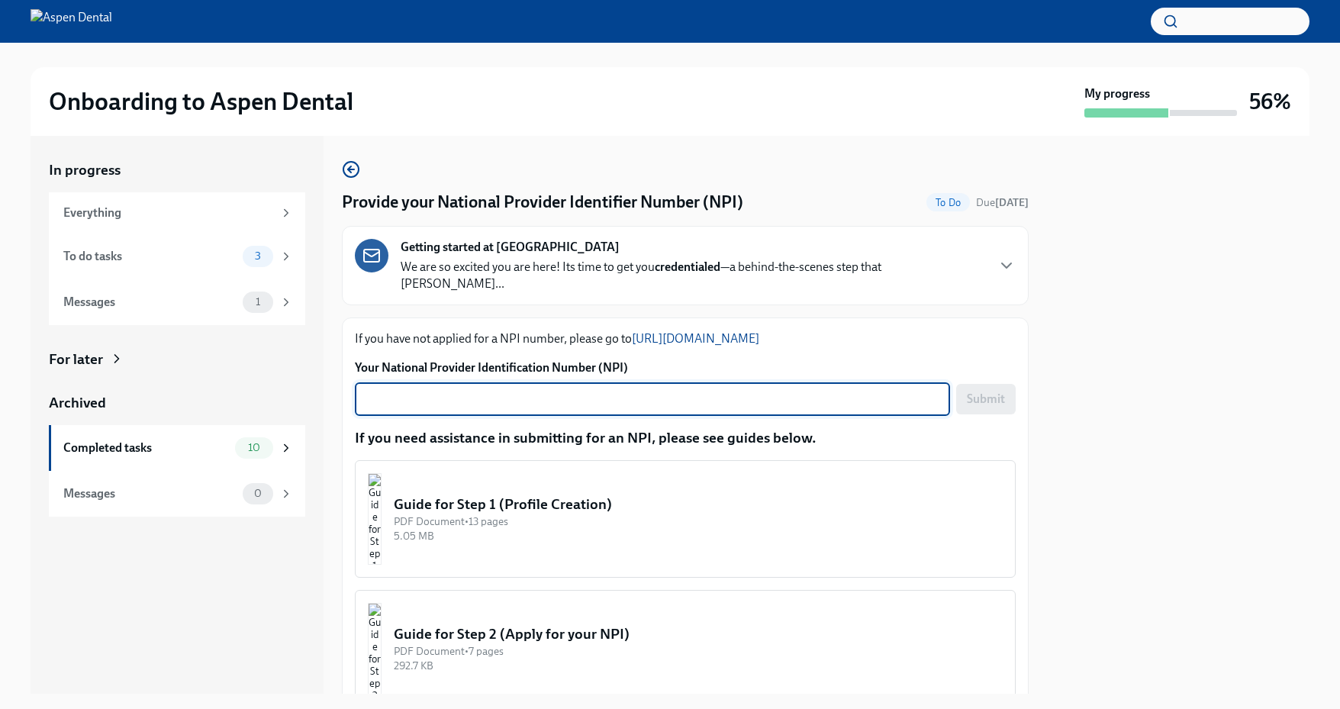
click at [420, 390] on textarea "Your National Provider Identification Number (NPI)" at bounding box center [652, 399] width 577 height 18
paste textarea "1508229766"
type textarea "1508229766"
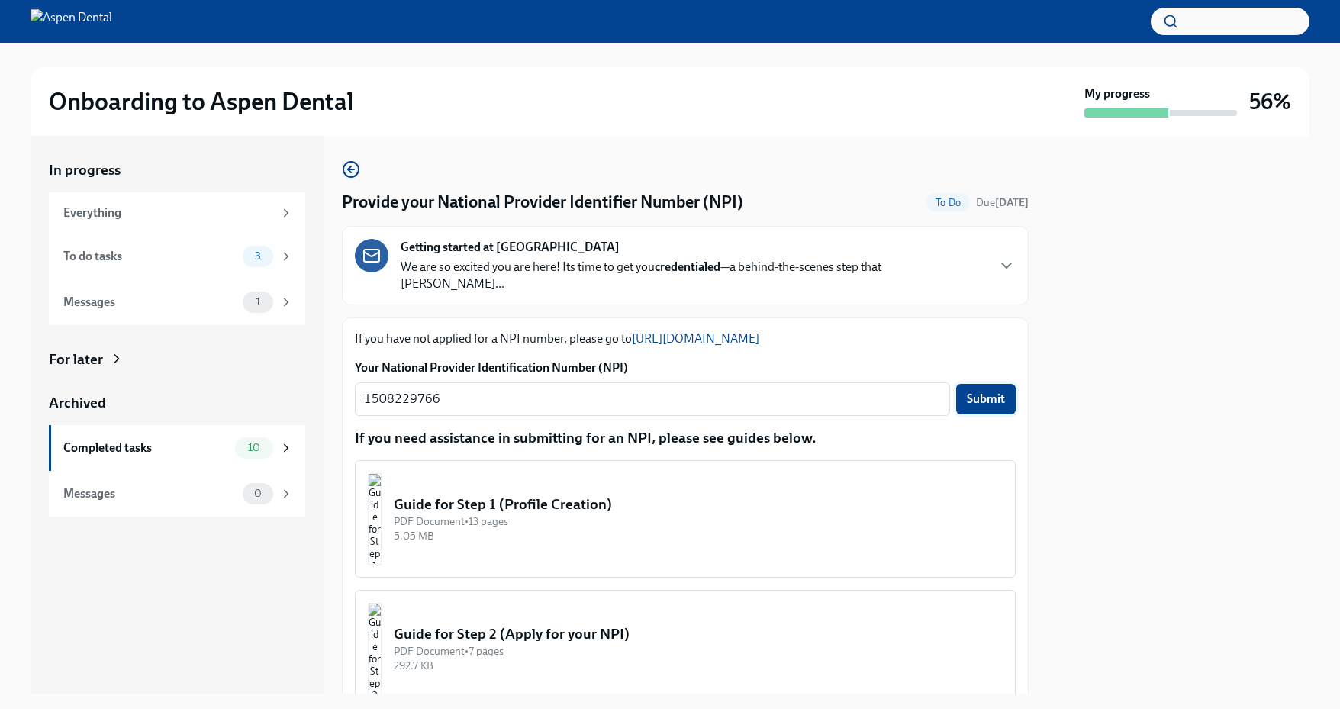
click at [978, 391] on span "Submit" at bounding box center [986, 398] width 38 height 15
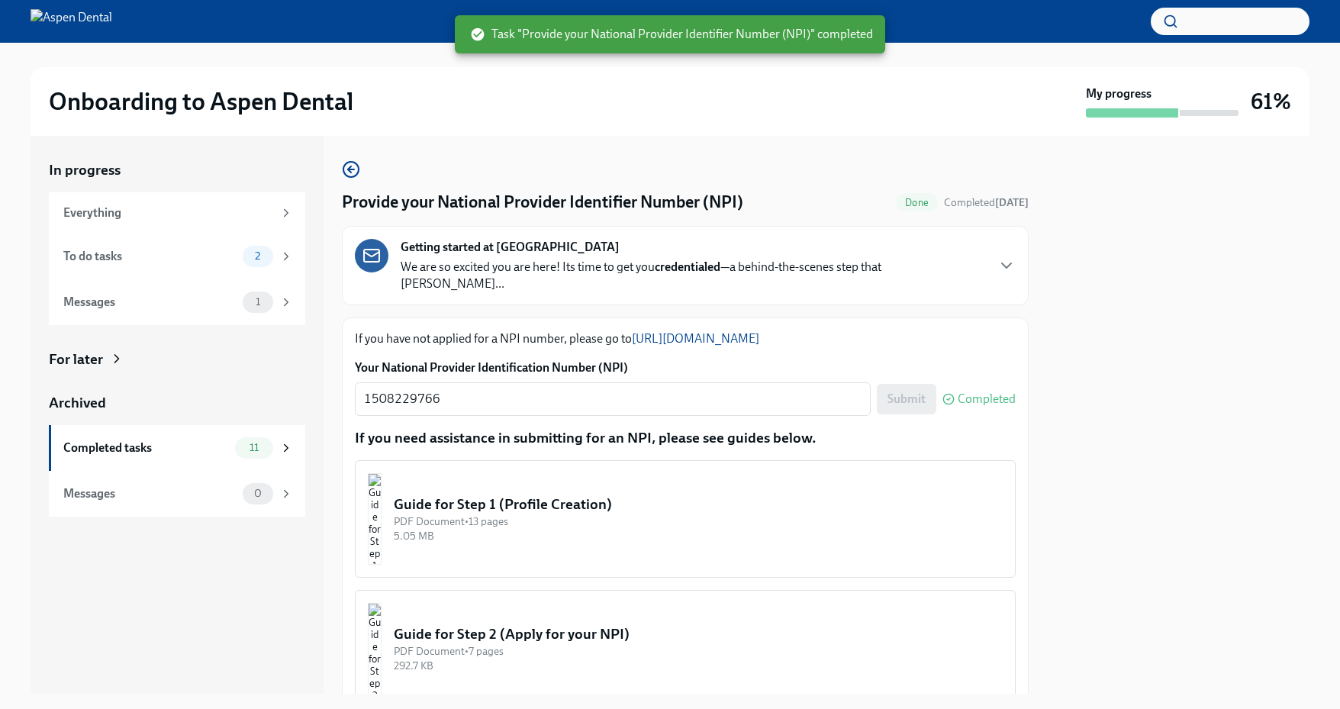
scroll to position [105, 0]
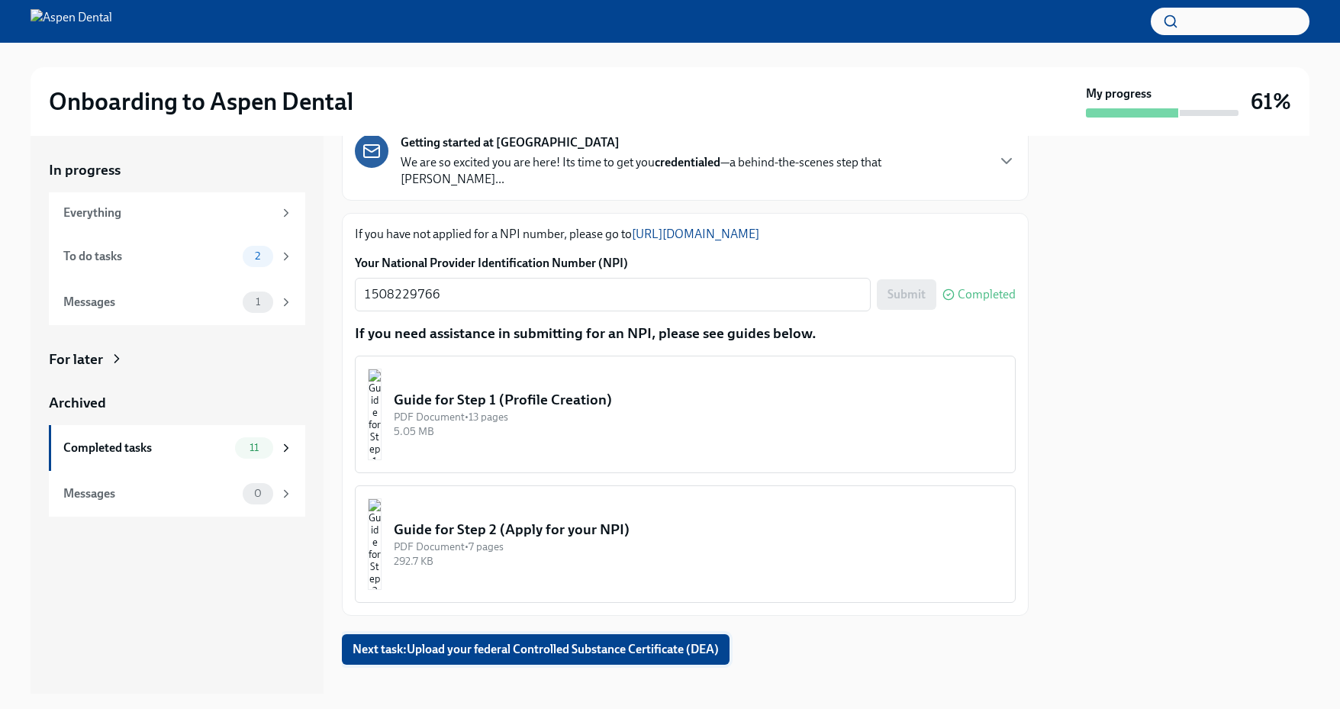
click at [545, 642] on span "Next task : Upload your federal Controlled Substance Certificate (DEA)" at bounding box center [535, 649] width 366 height 15
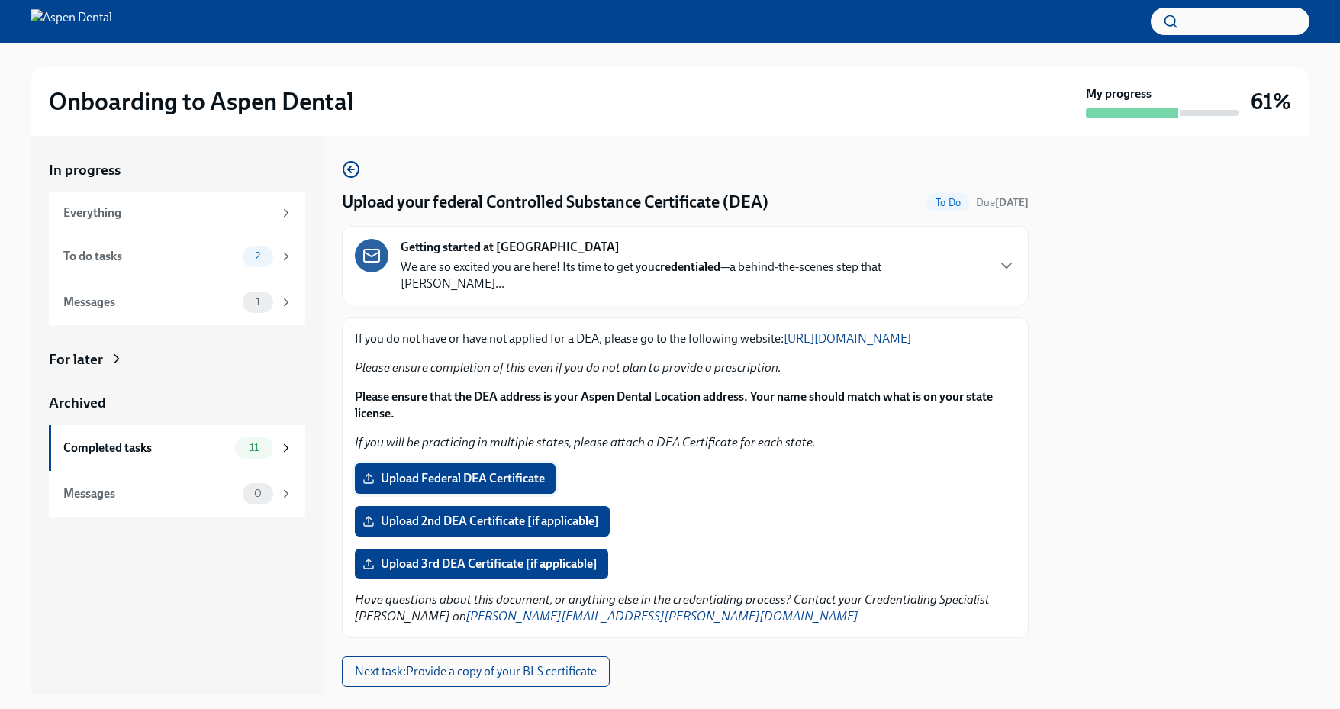
click at [481, 481] on span "Upload Federal DEA Certificate" at bounding box center [454, 478] width 179 height 15
click at [0, 0] on input "Upload Federal DEA Certificate" at bounding box center [0, 0] width 0 height 0
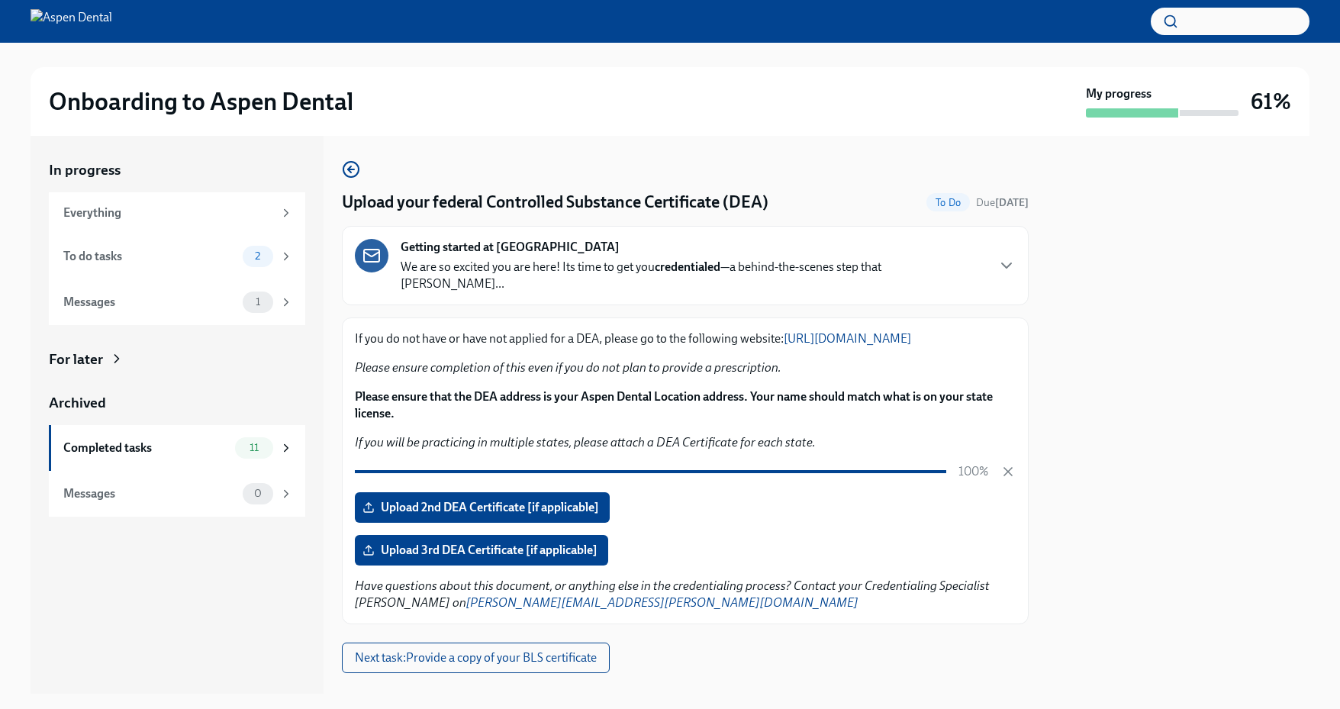
scroll to position [26, 0]
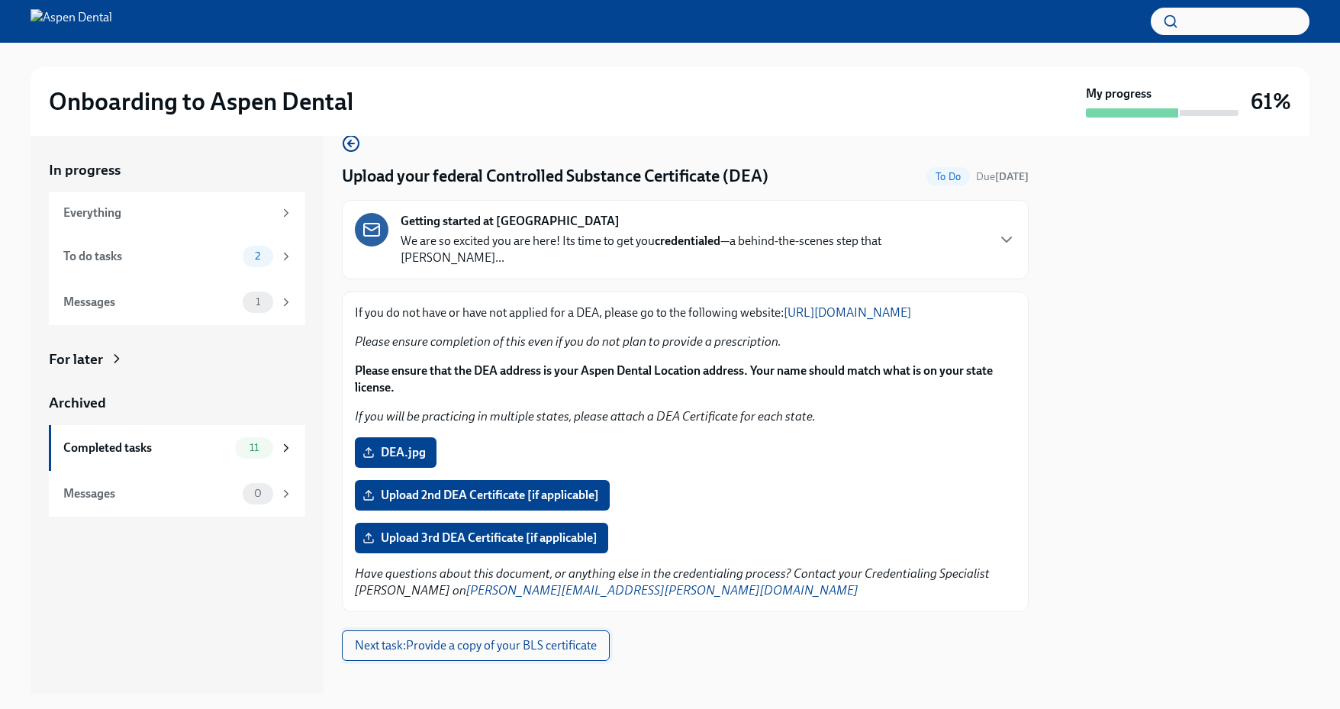
click at [531, 641] on span "Next task : Provide a copy of your BLS certificate" at bounding box center [476, 645] width 242 height 15
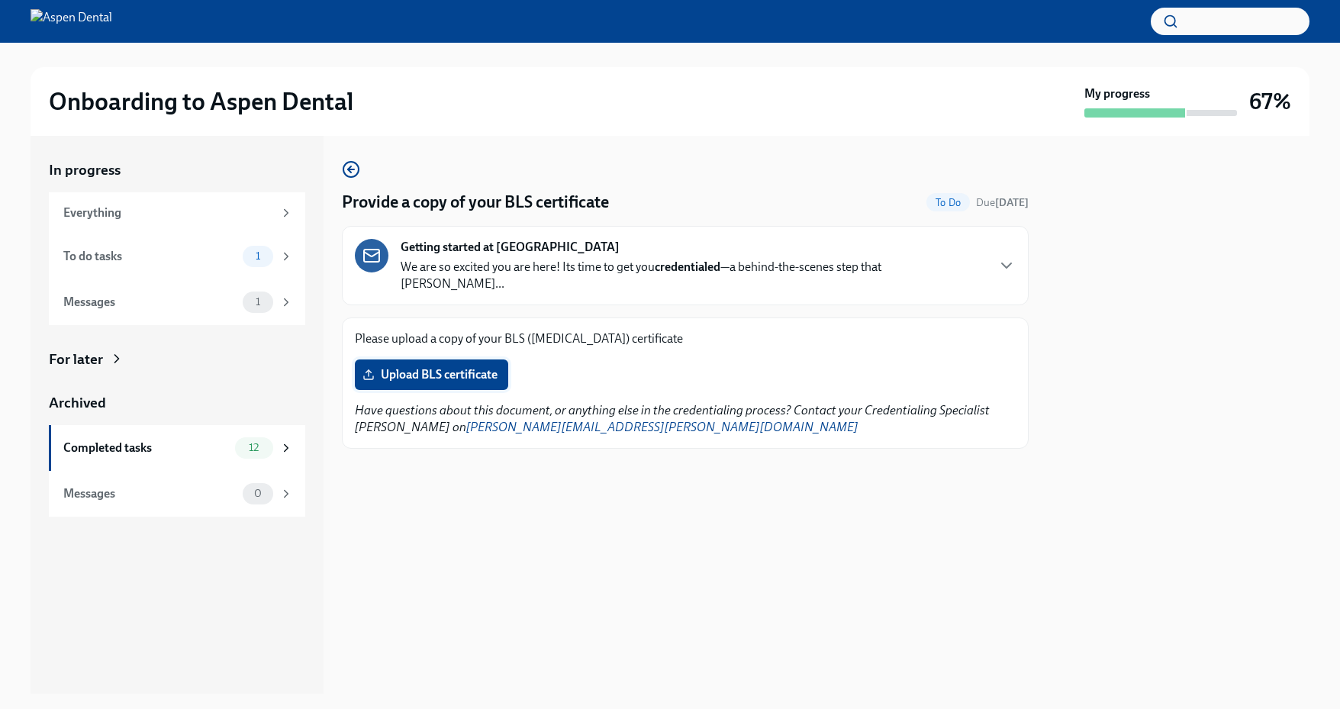
click at [450, 366] on label "Upload BLS certificate" at bounding box center [431, 374] width 153 height 31
click at [0, 0] on input "Upload BLS certificate" at bounding box center [0, 0] width 0 height 0
click at [172, 214] on div "Everything" at bounding box center [168, 212] width 210 height 17
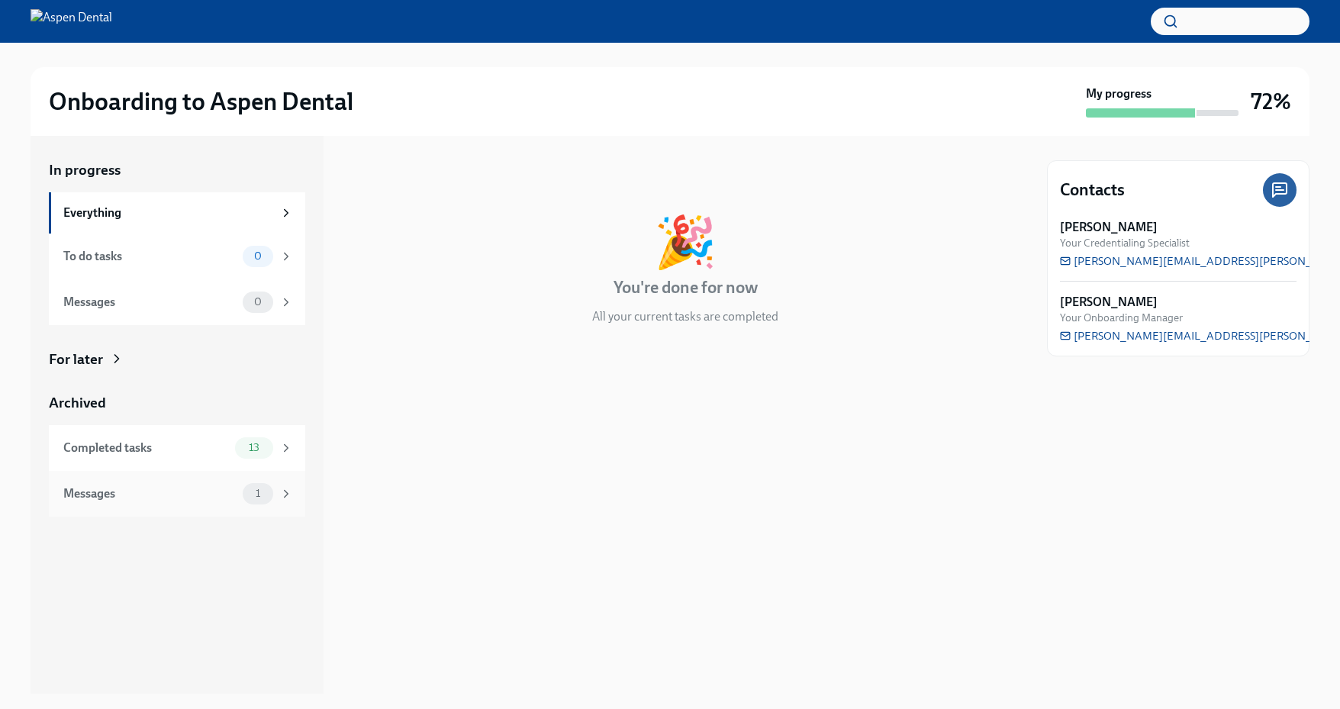
click at [150, 494] on div "Messages" at bounding box center [149, 493] width 173 height 17
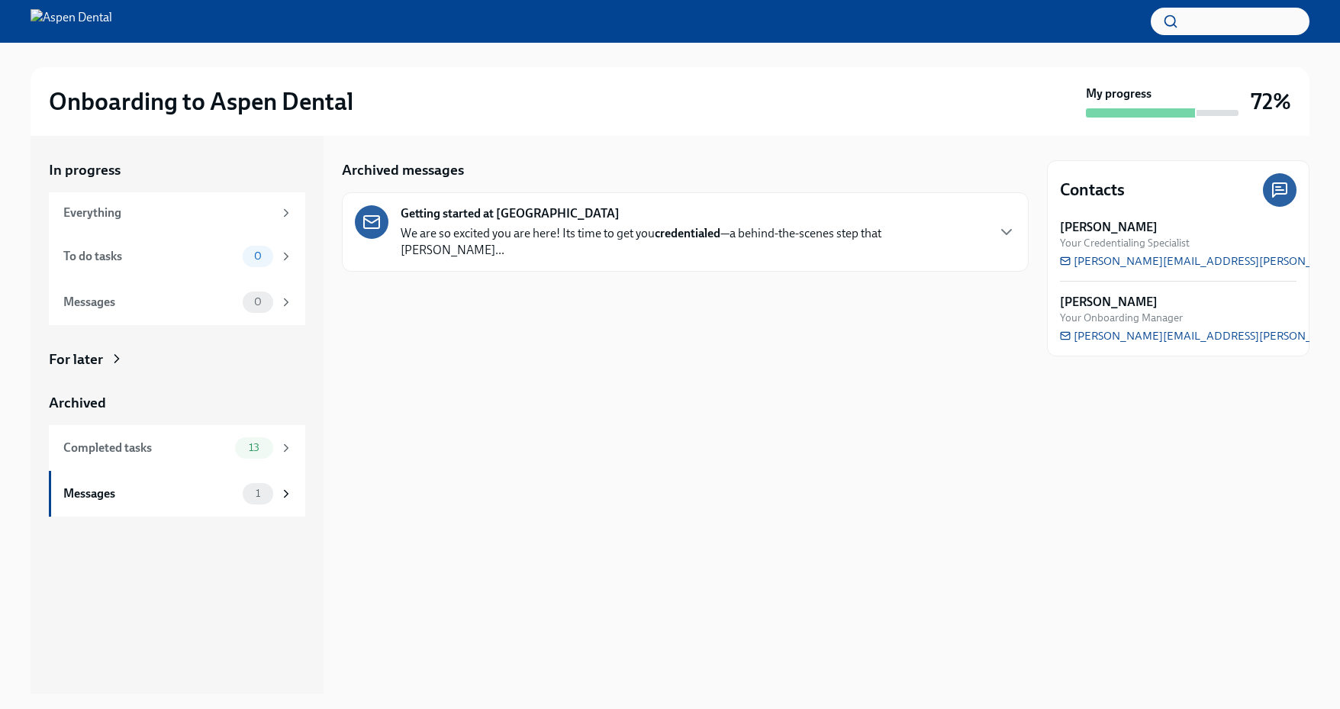
click at [669, 219] on div "Getting started at Aspen Dental We are so excited you are here! Its time to get…" at bounding box center [693, 231] width 584 height 53
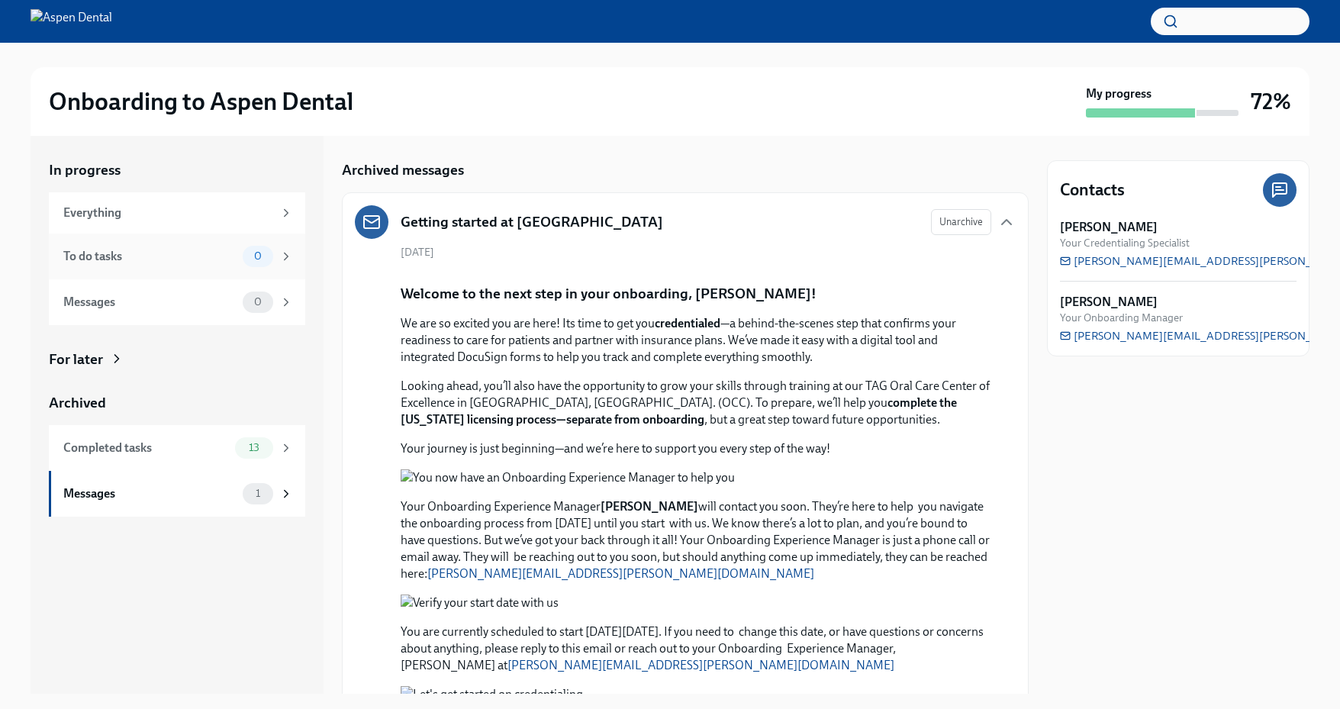
click at [176, 260] on div "To do tasks" at bounding box center [149, 256] width 173 height 17
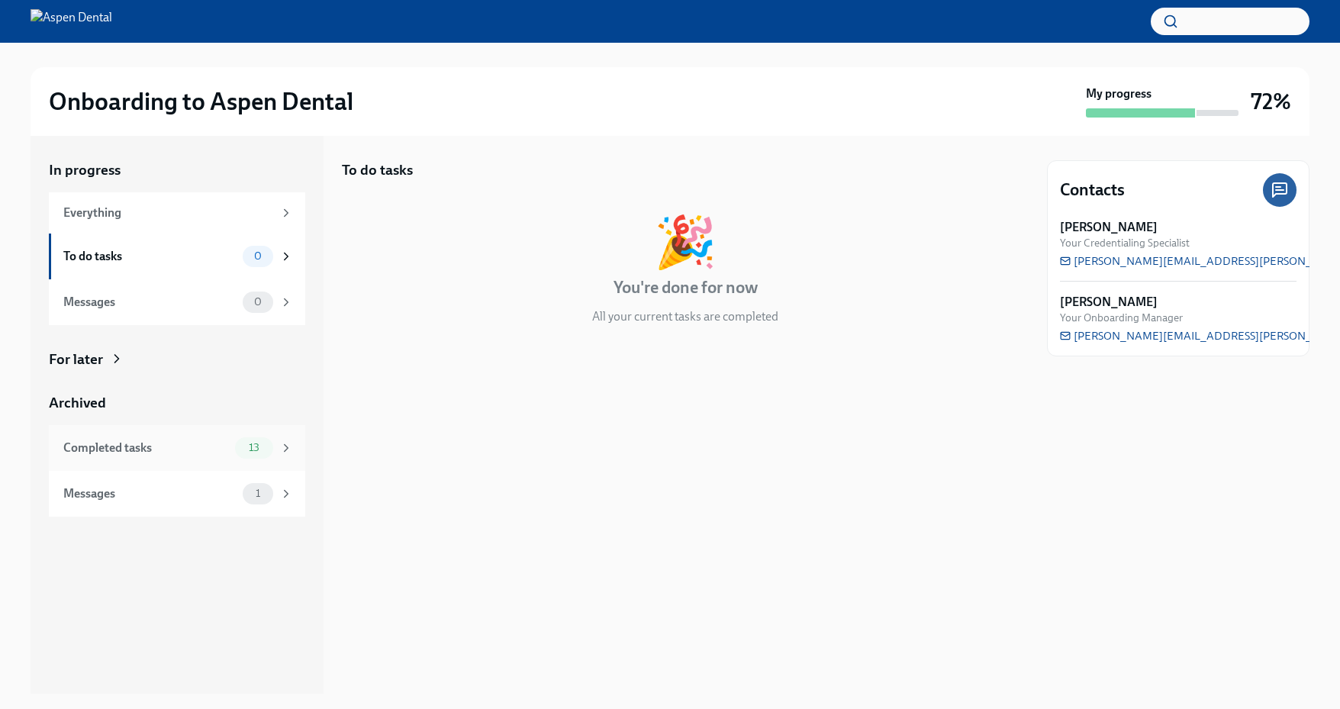
click at [241, 449] on span "13" at bounding box center [254, 447] width 29 height 11
